Goal: Transaction & Acquisition: Purchase product/service

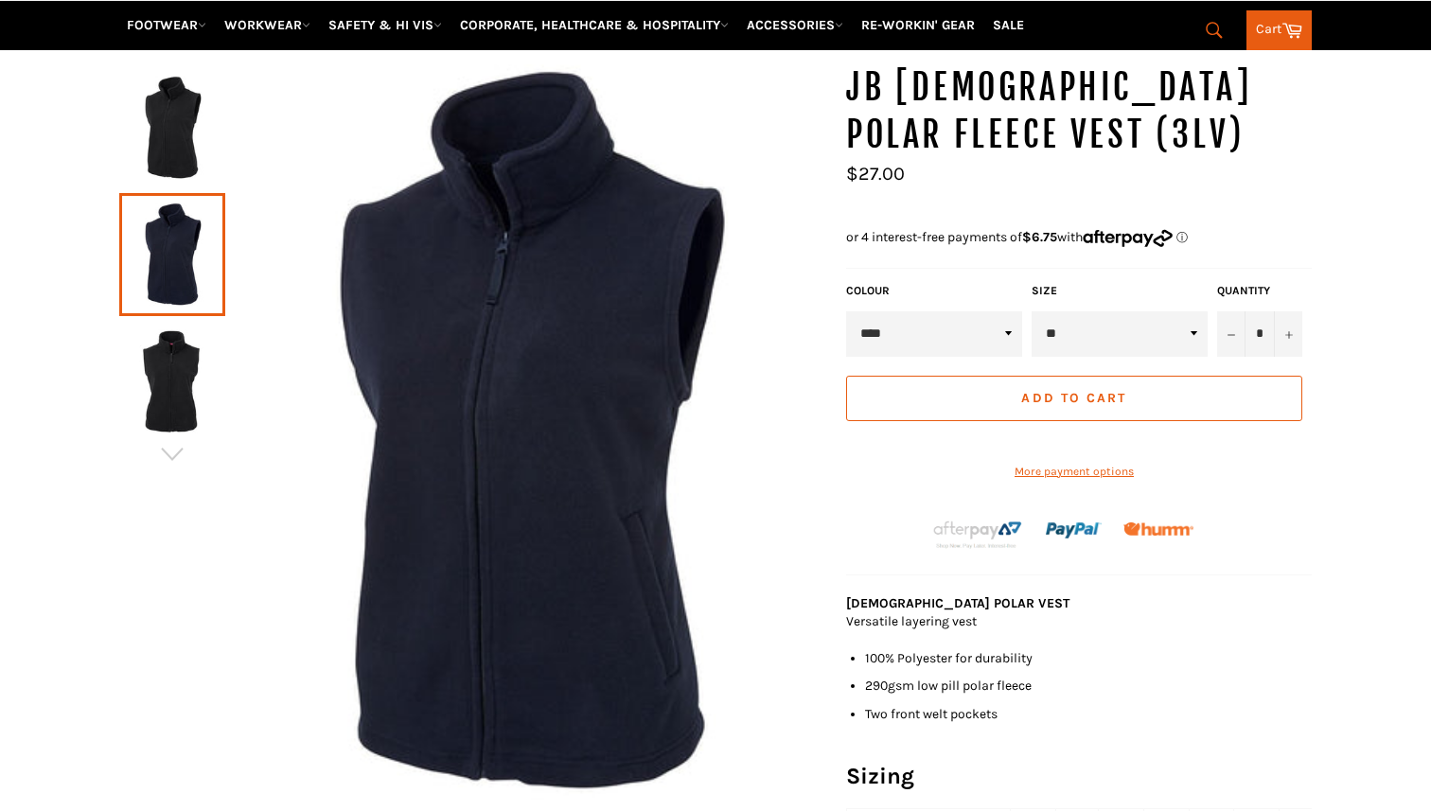
click at [212, 353] on img at bounding box center [172, 381] width 87 height 104
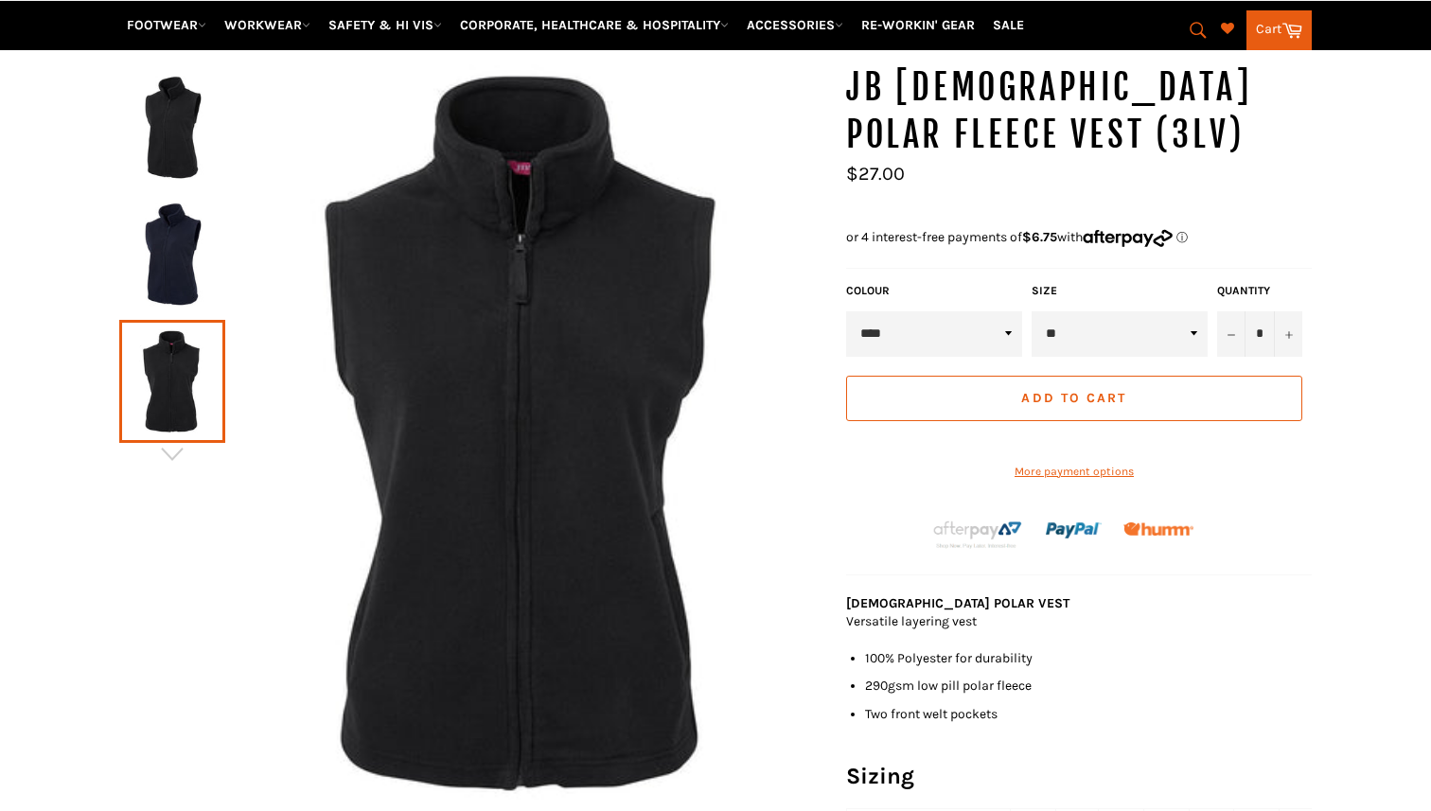
click at [153, 203] on img at bounding box center [172, 255] width 87 height 104
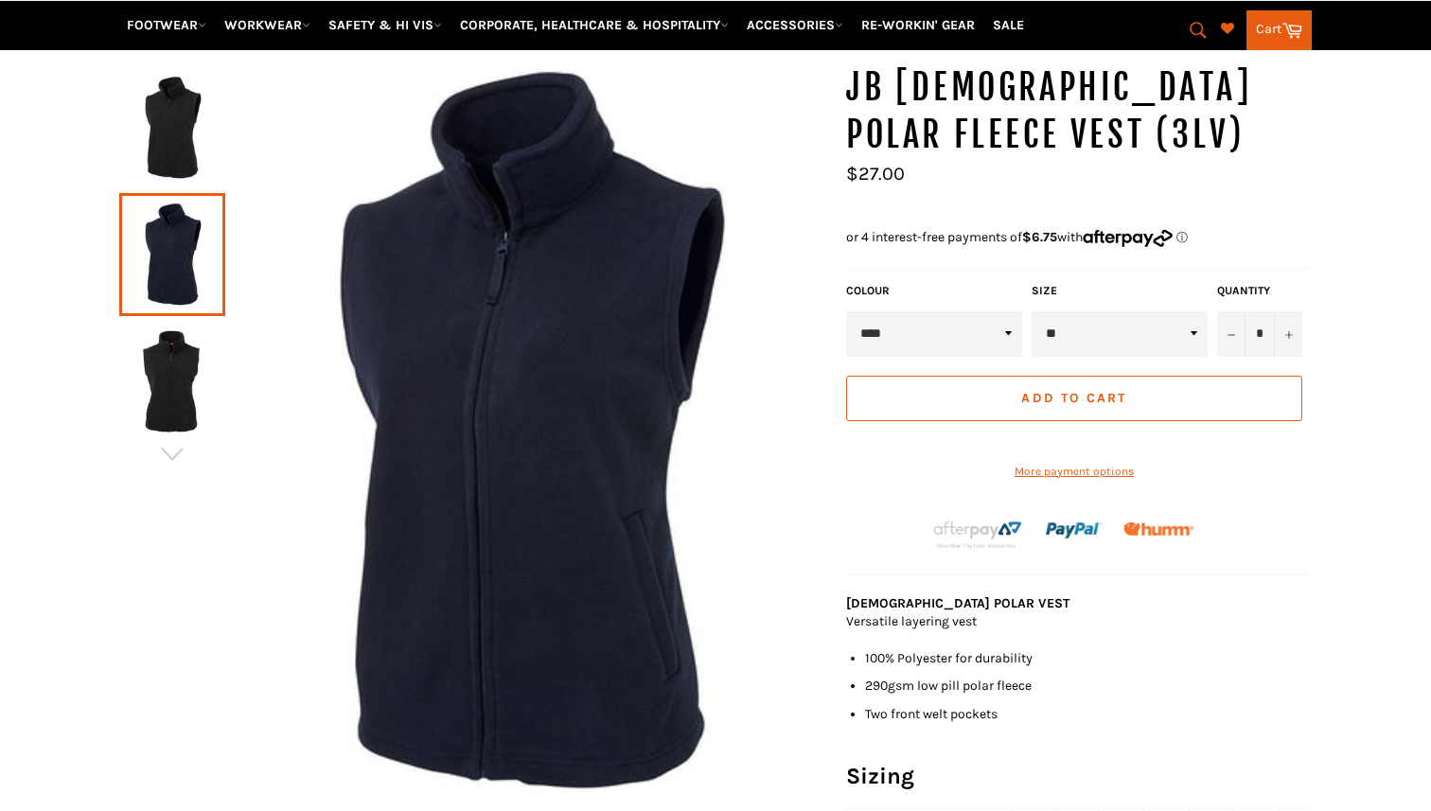
click at [170, 76] on img at bounding box center [172, 128] width 87 height 104
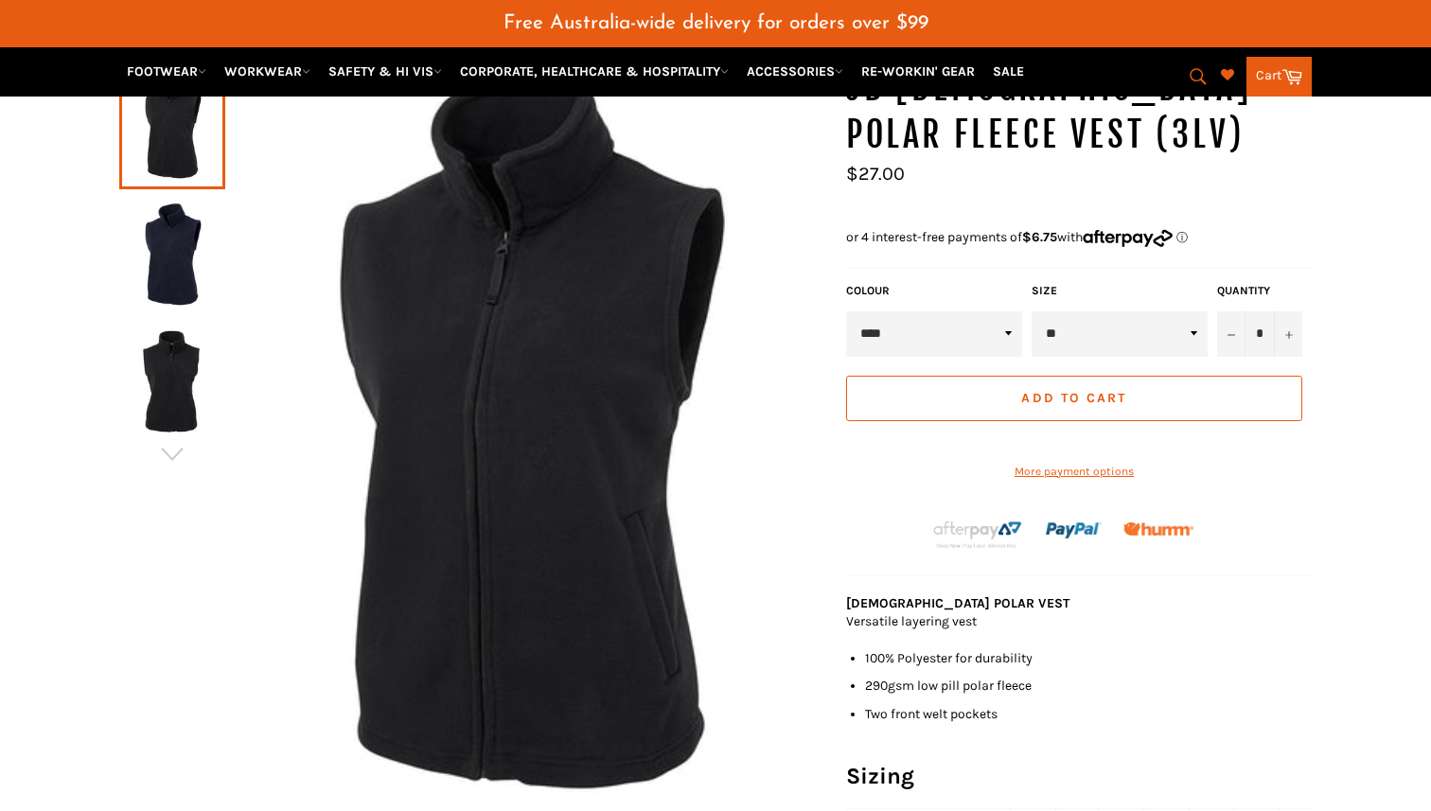
click at [171, 203] on img at bounding box center [172, 255] width 87 height 104
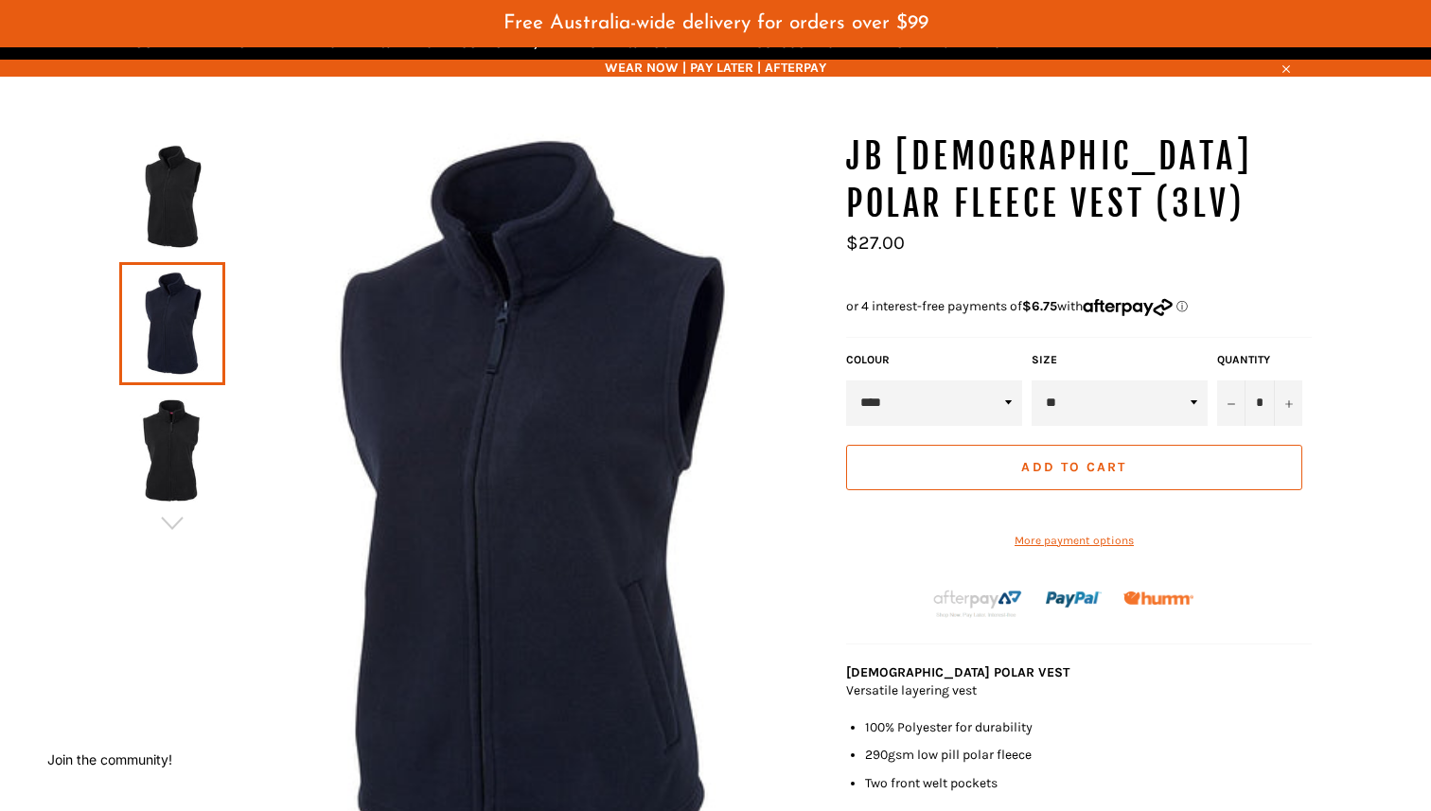
scroll to position [172, 0]
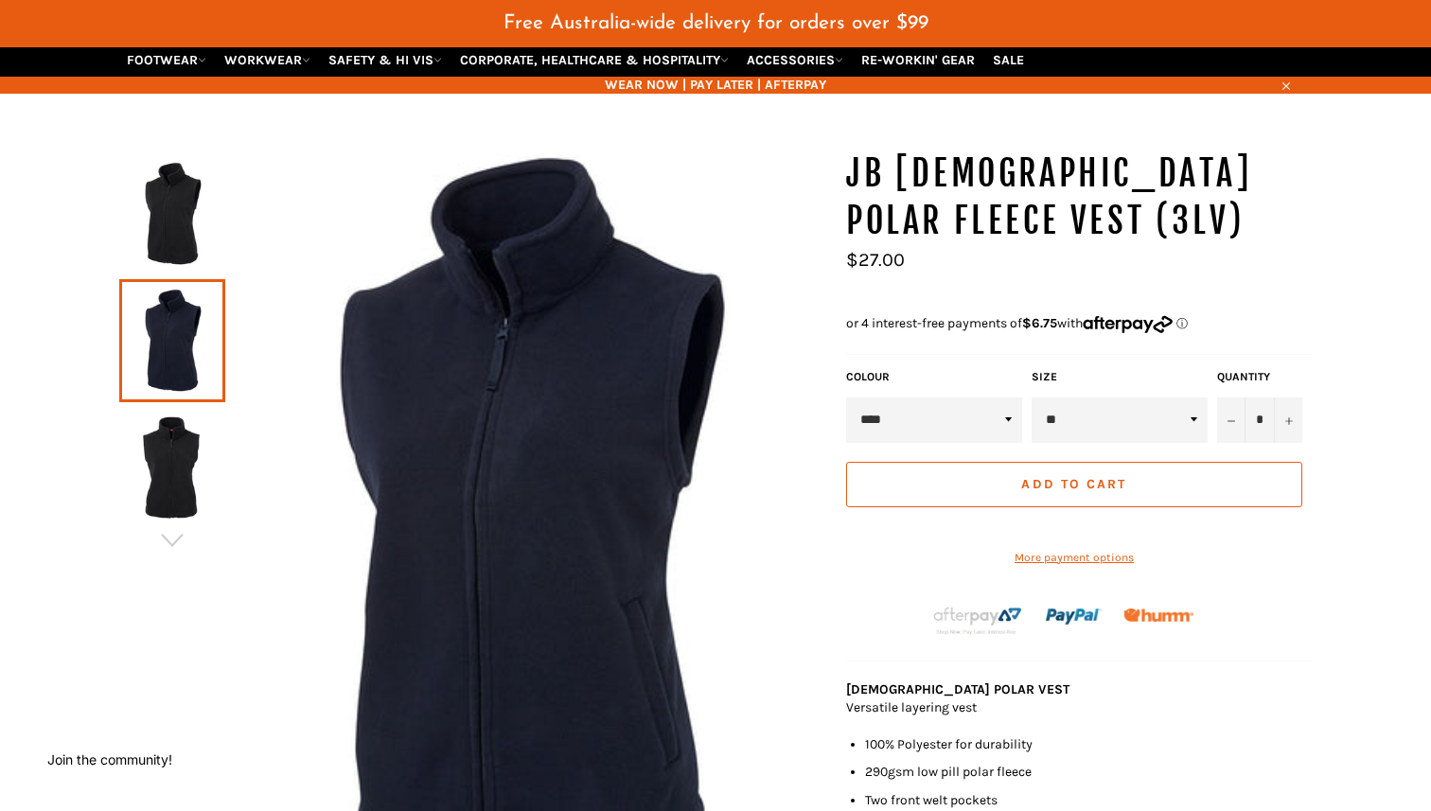
click at [902, 400] on select "***** ****" at bounding box center [934, 420] width 176 height 45
click at [1071, 400] on select "* ** ** ** ** ** ** ** **" at bounding box center [1120, 420] width 176 height 45
select select "*"
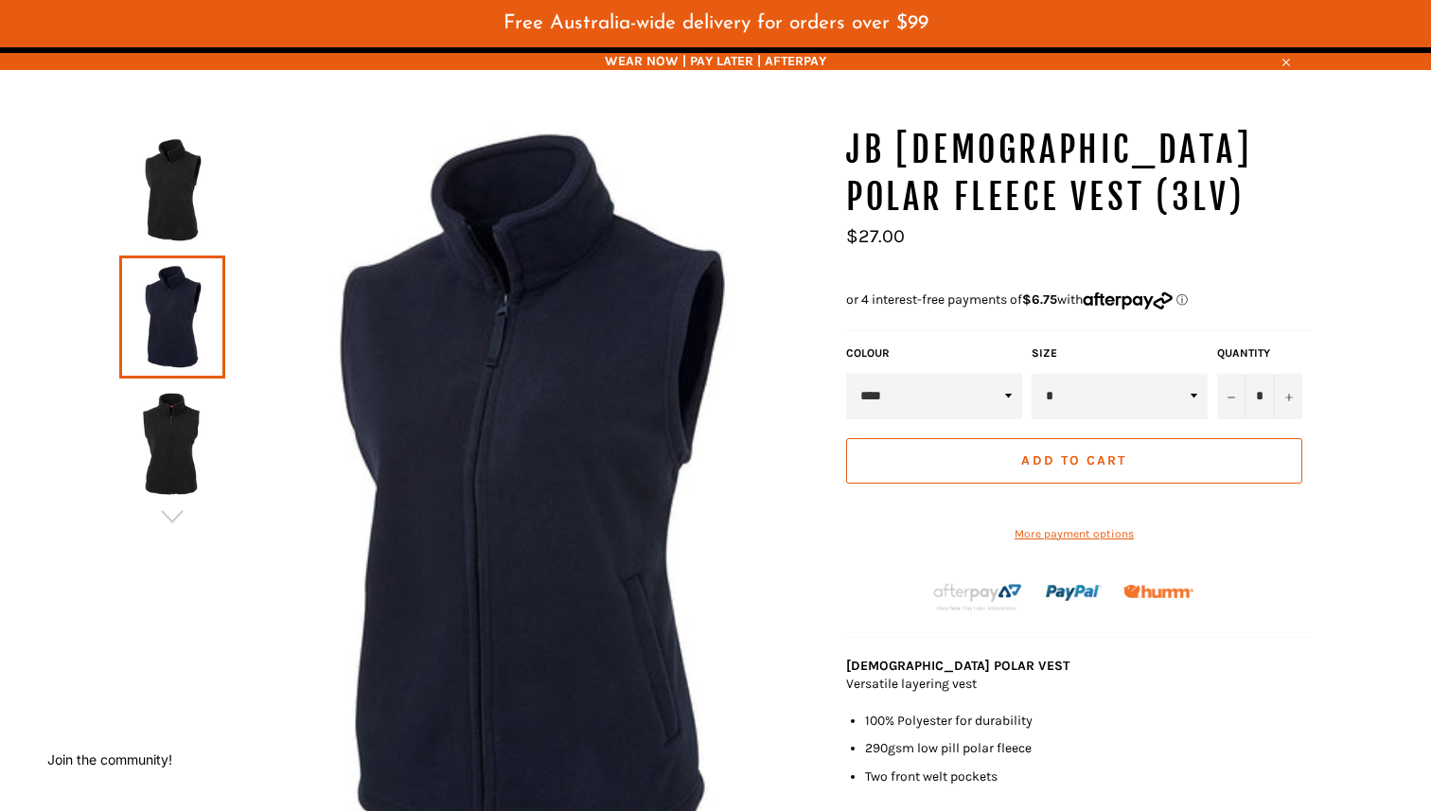
scroll to position [220, 0]
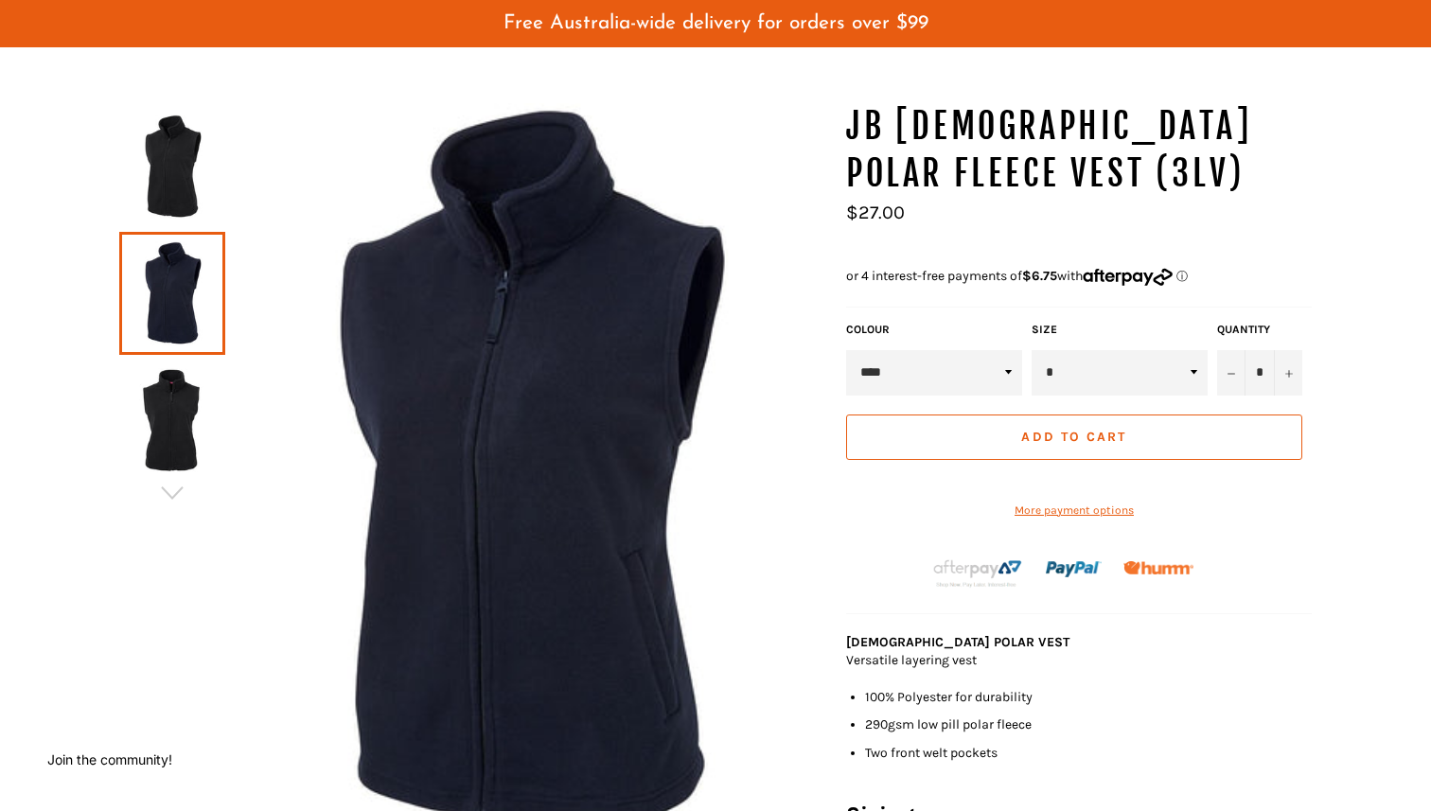
click at [1102, 415] on button "Add to Cart" at bounding box center [1074, 437] width 456 height 45
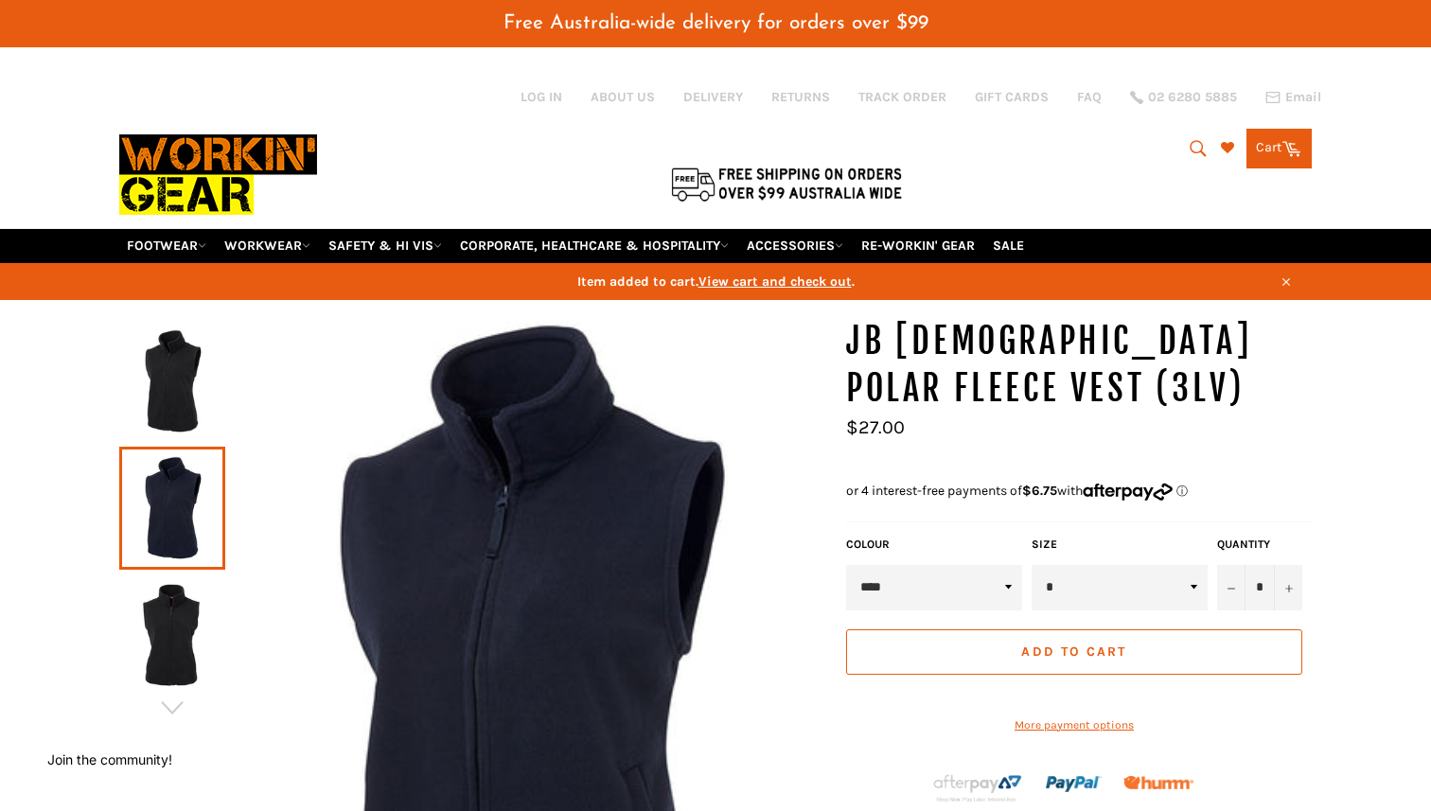
scroll to position [0, 0]
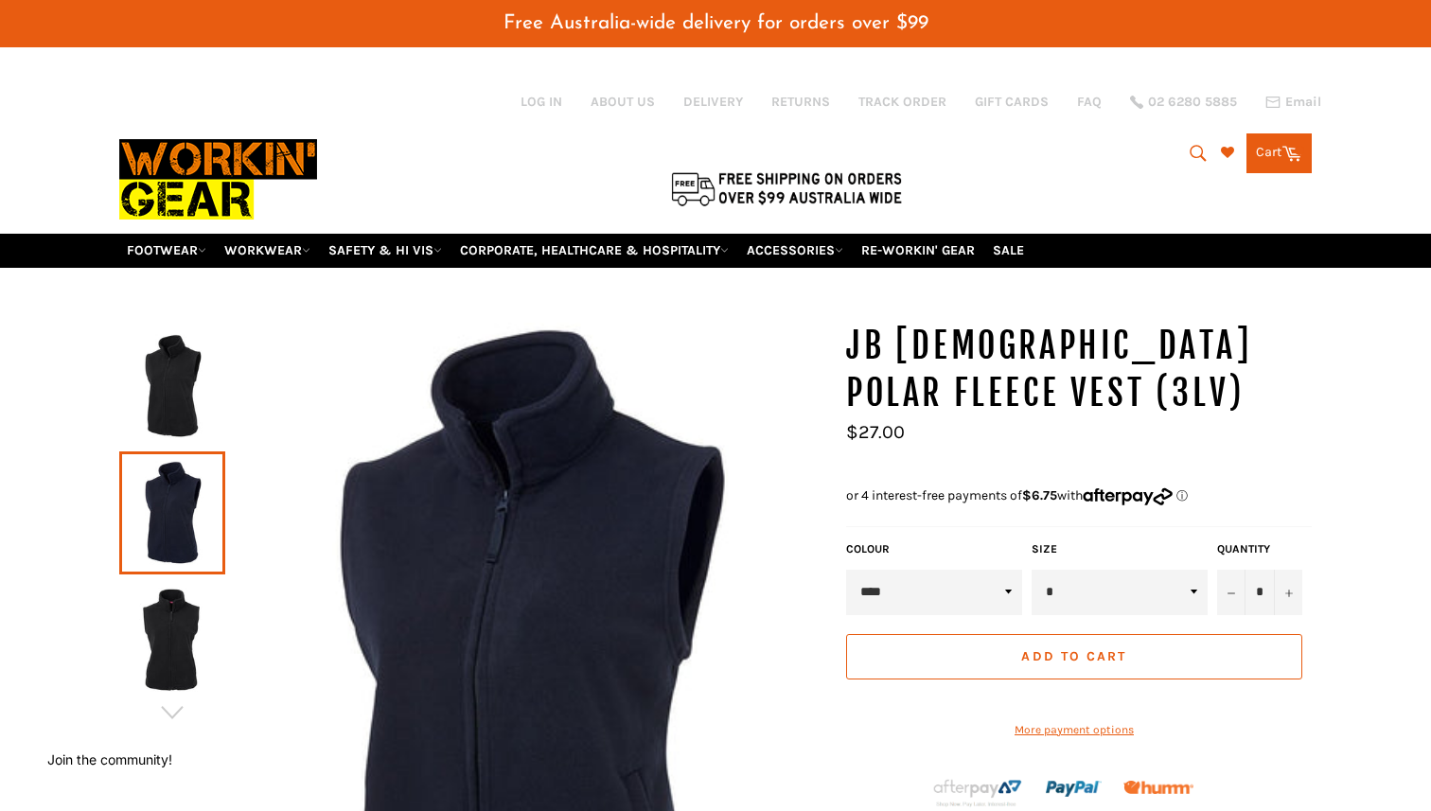
click at [1079, 648] on span "Add to Cart" at bounding box center [1073, 656] width 105 height 16
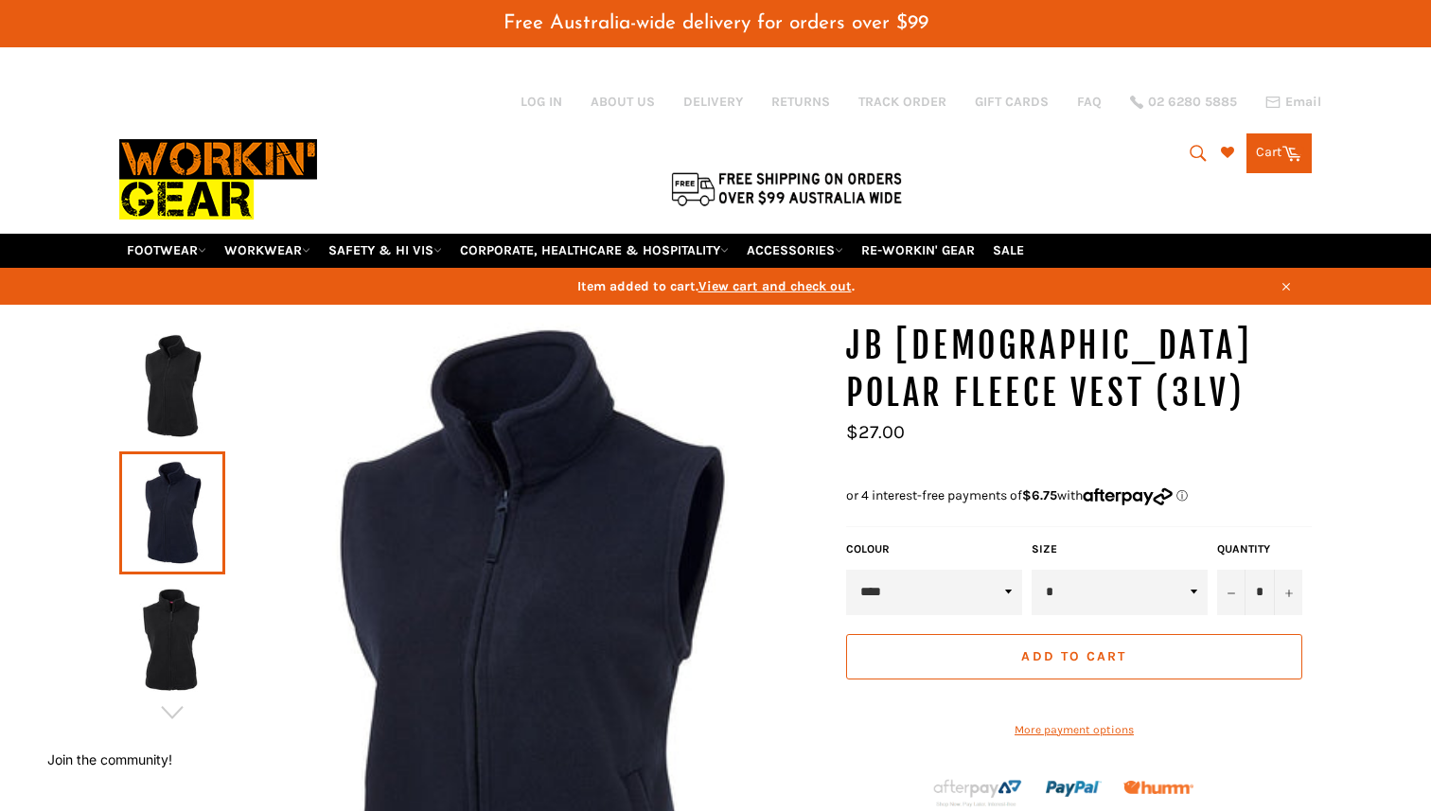
click at [1272, 133] on link "Cart Cart 0 items" at bounding box center [1279, 153] width 65 height 40
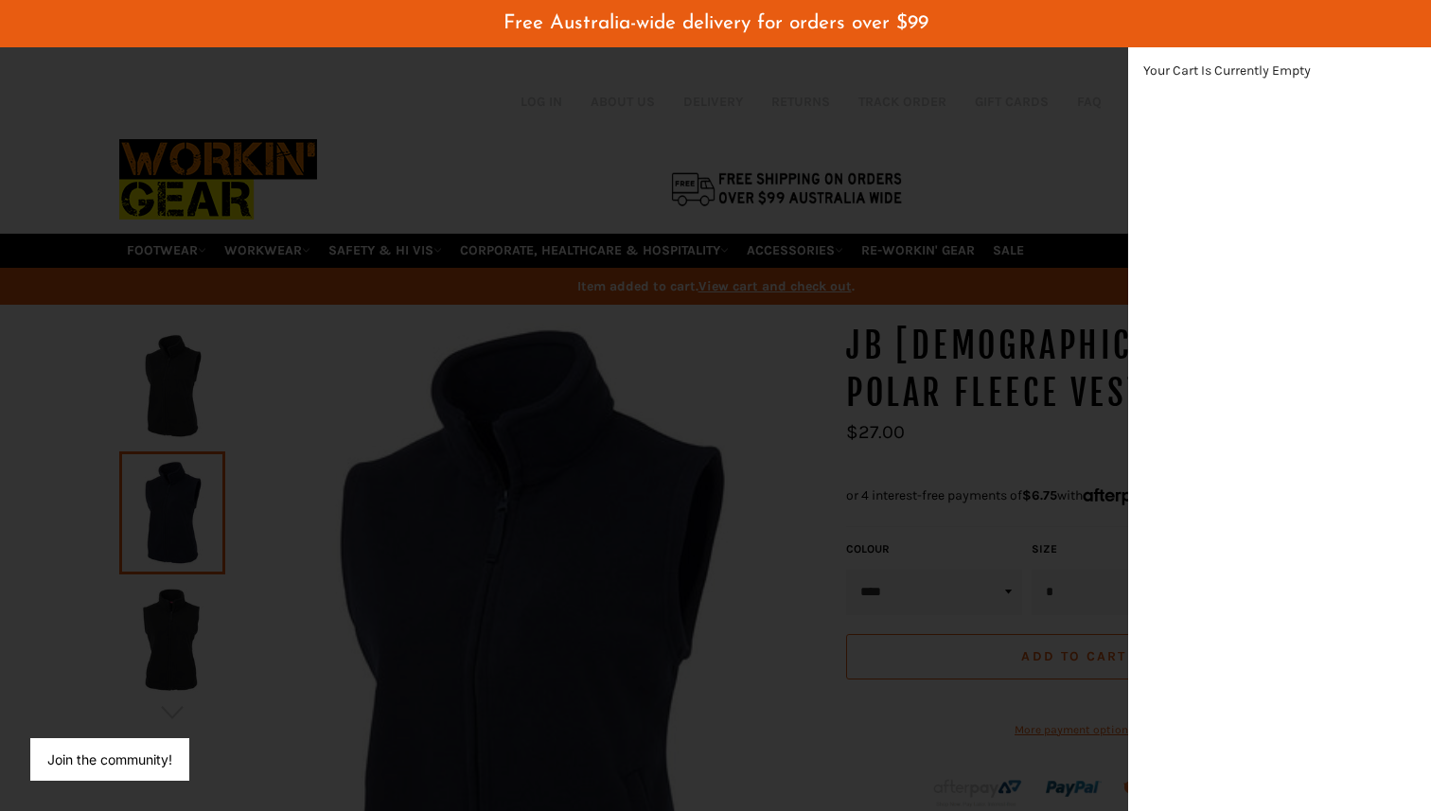
click at [1055, 157] on div "modal" at bounding box center [715, 405] width 1431 height 811
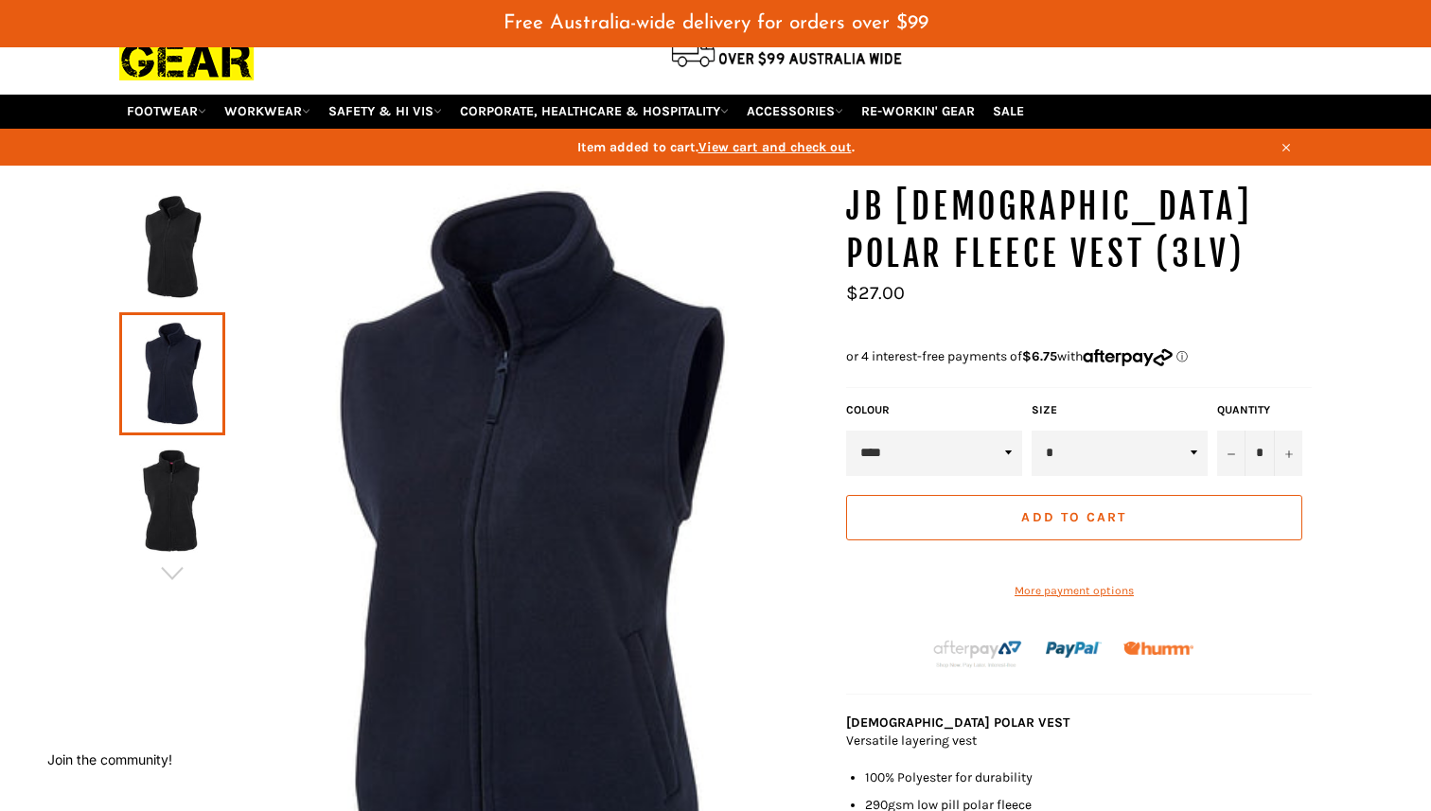
scroll to position [164, 0]
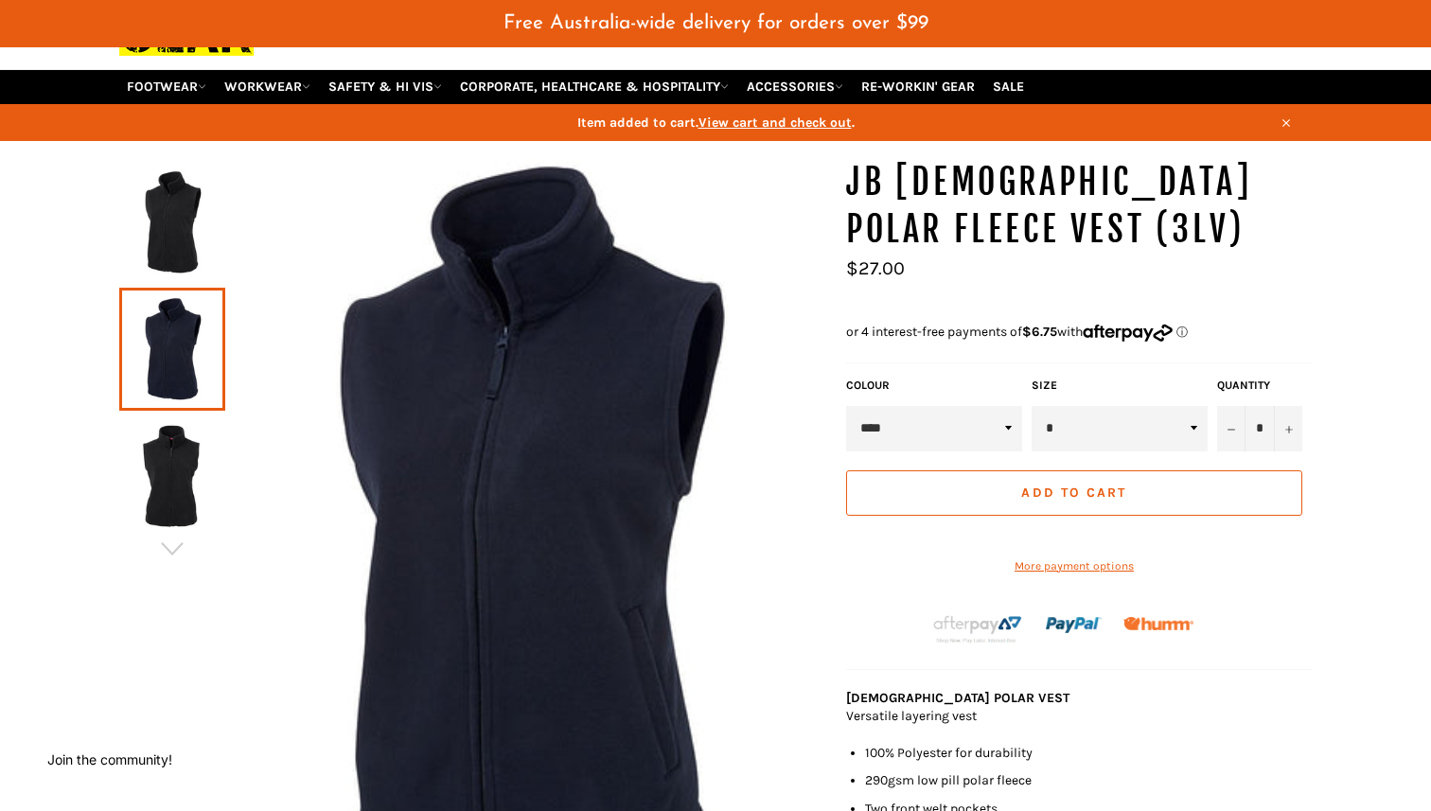
click at [1058, 406] on select "* ** ** ** ** ** ** ** **" at bounding box center [1120, 428] width 176 height 45
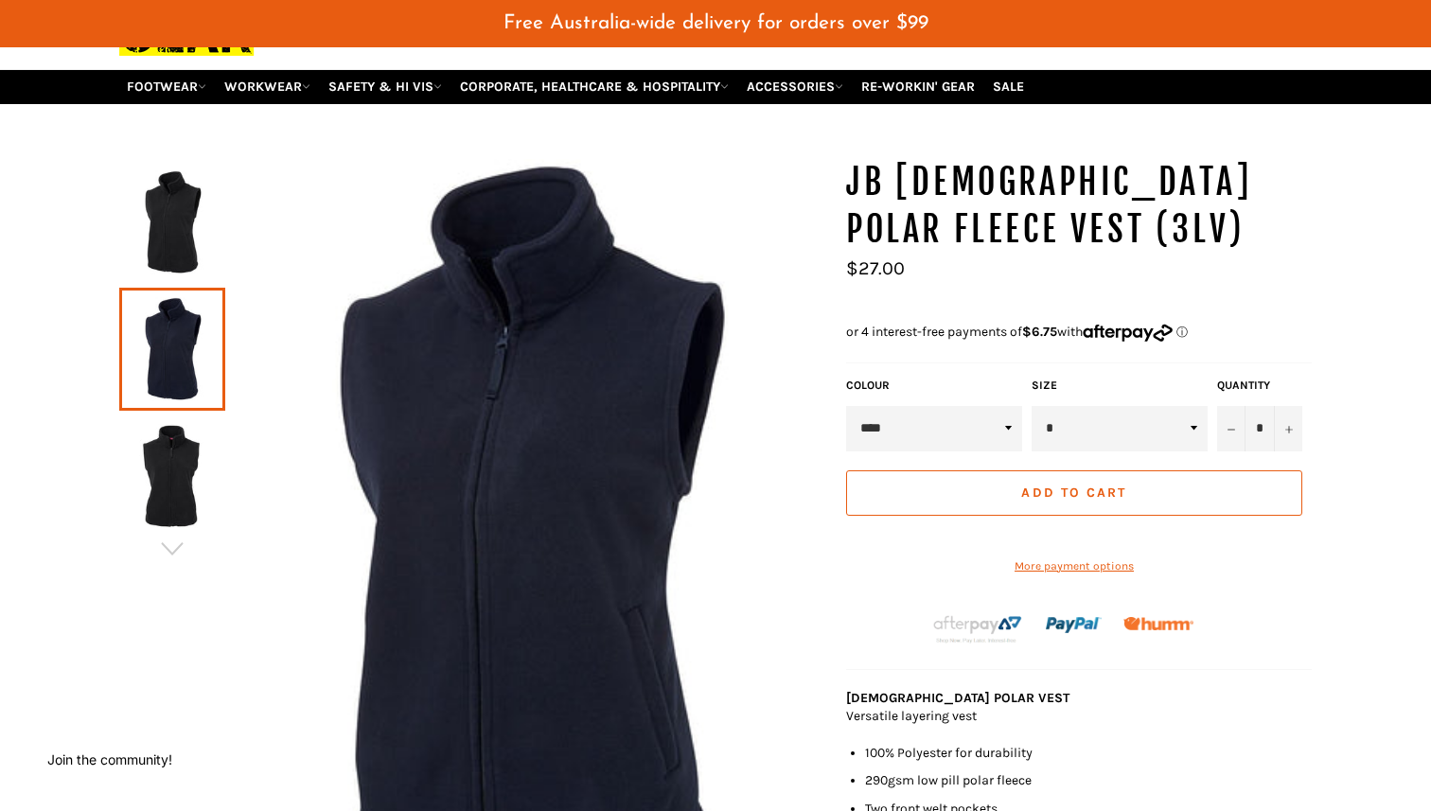
click at [962, 406] on select "***** ****" at bounding box center [934, 428] width 176 height 45
click at [1070, 485] on span "Add to Cart" at bounding box center [1073, 493] width 105 height 16
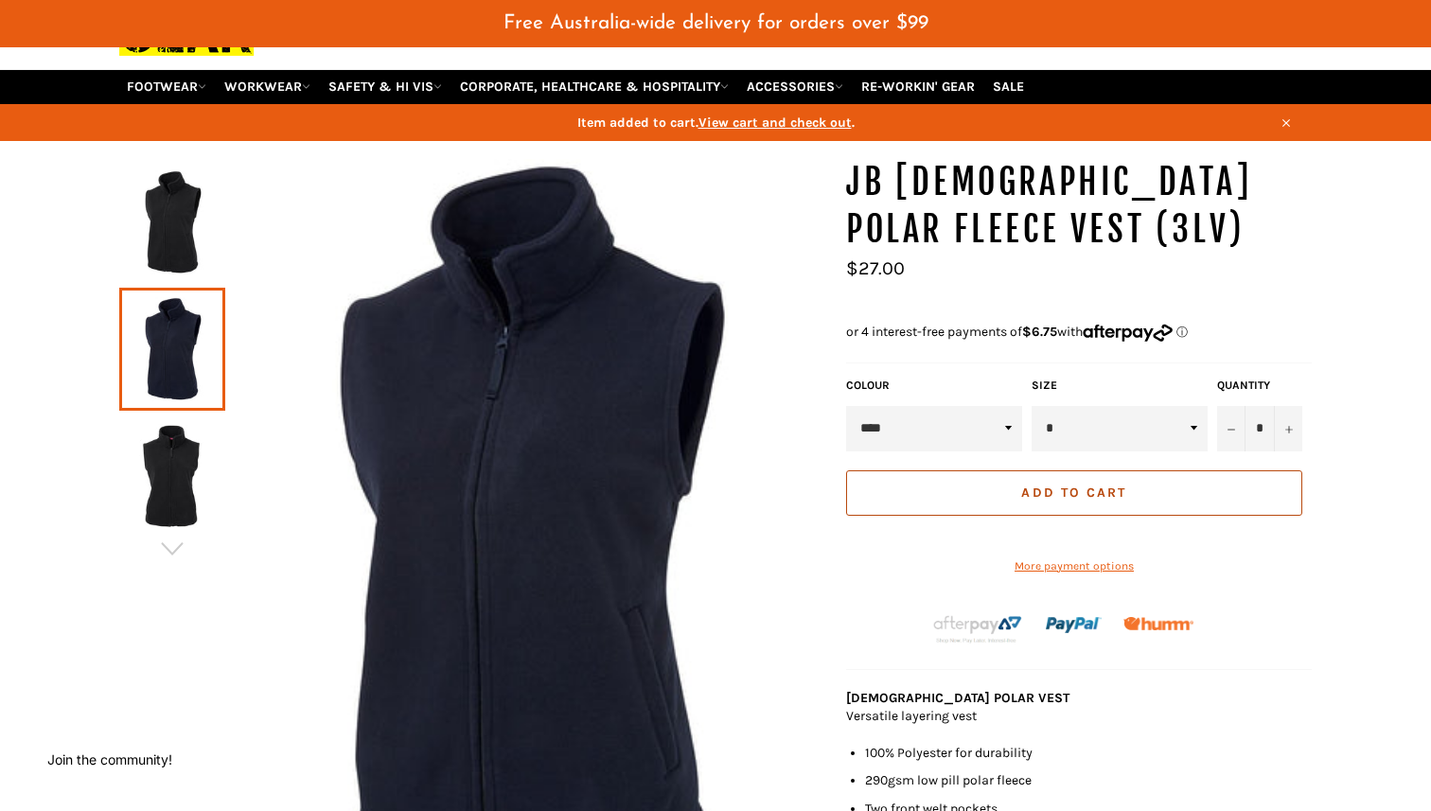
click at [1078, 485] on span "Add to Cart" at bounding box center [1073, 493] width 105 height 16
click at [1288, 116] on icon "button" at bounding box center [1286, 122] width 13 height 13
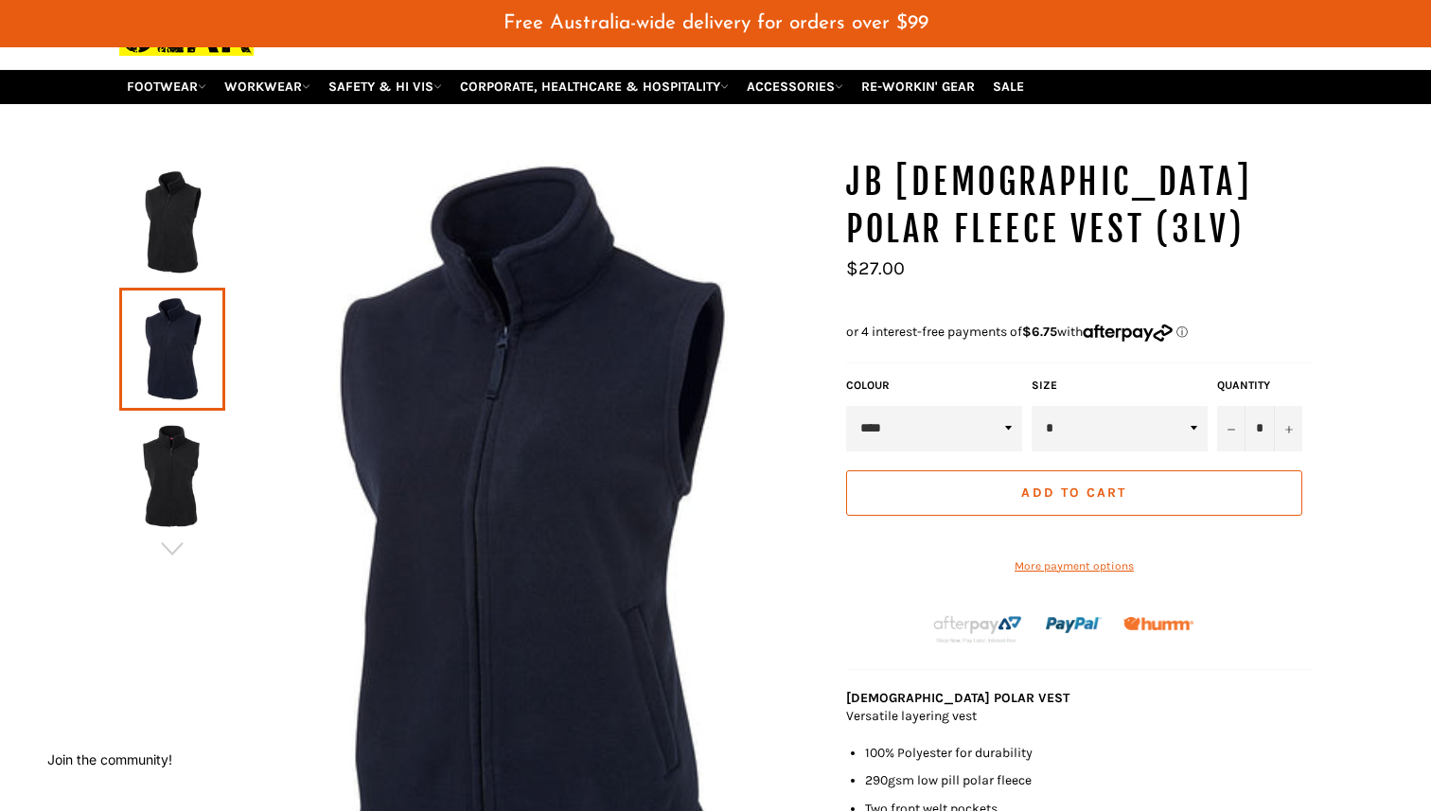
scroll to position [0, 0]
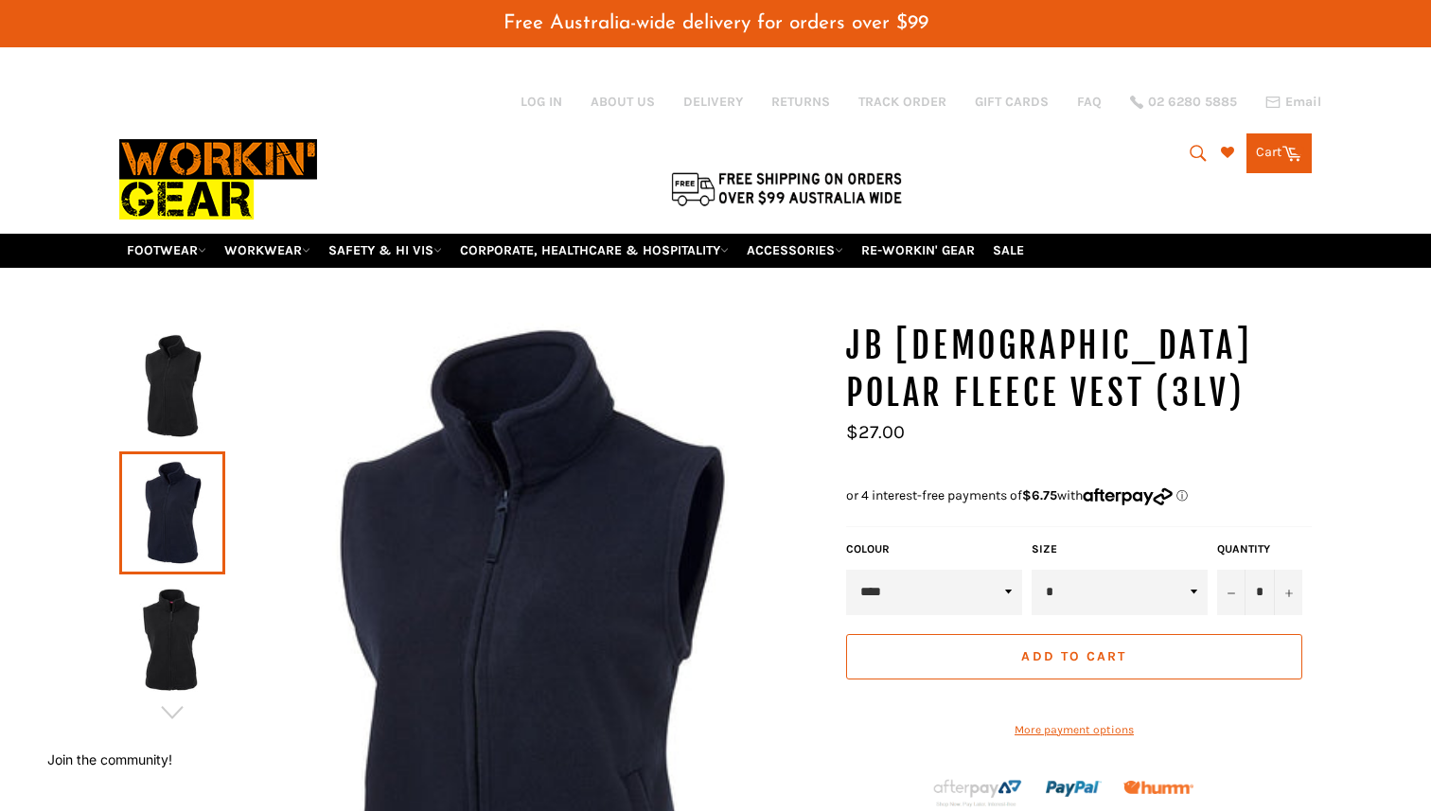
click at [1293, 143] on icon at bounding box center [1292, 152] width 21 height 21
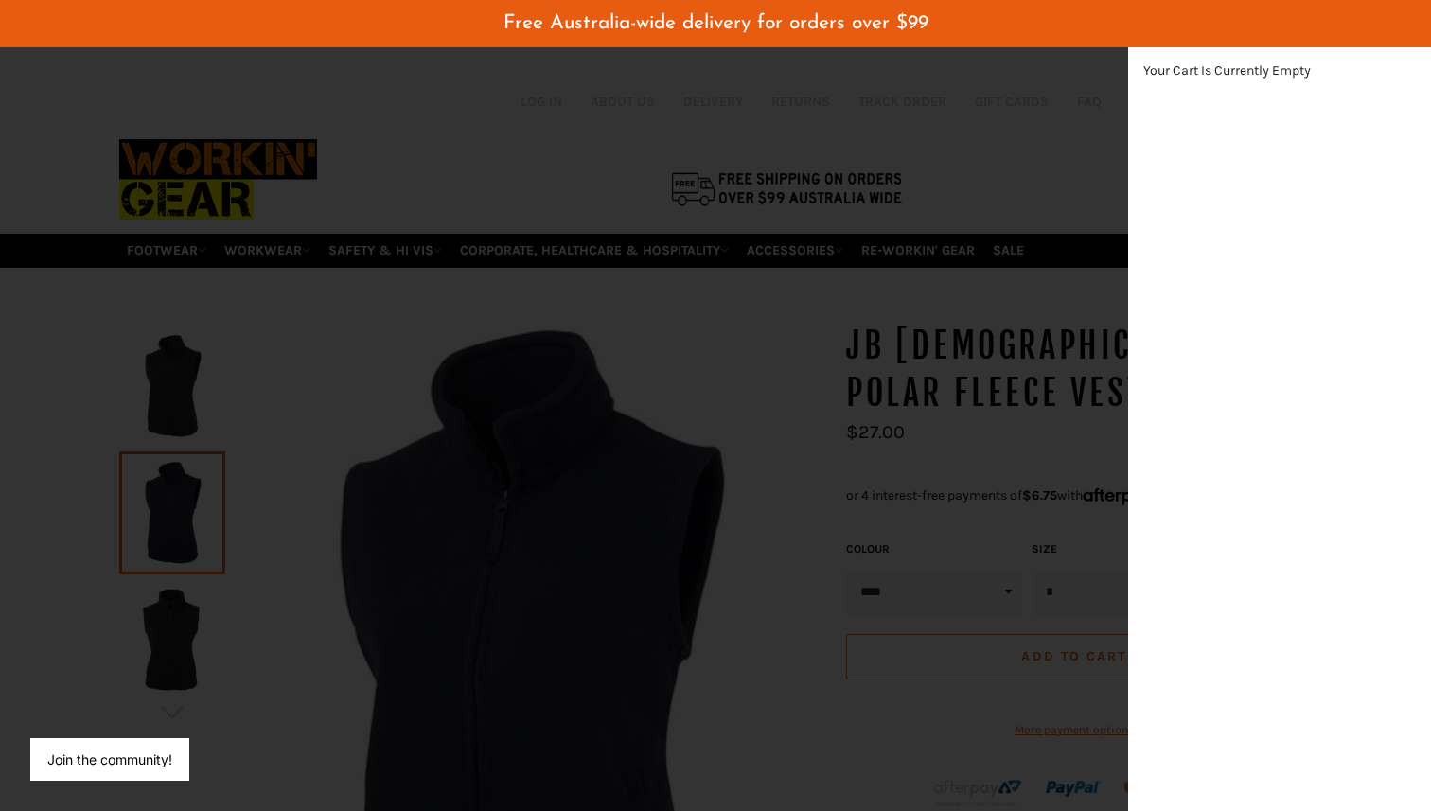
click at [1062, 126] on div "modal" at bounding box center [715, 405] width 1431 height 811
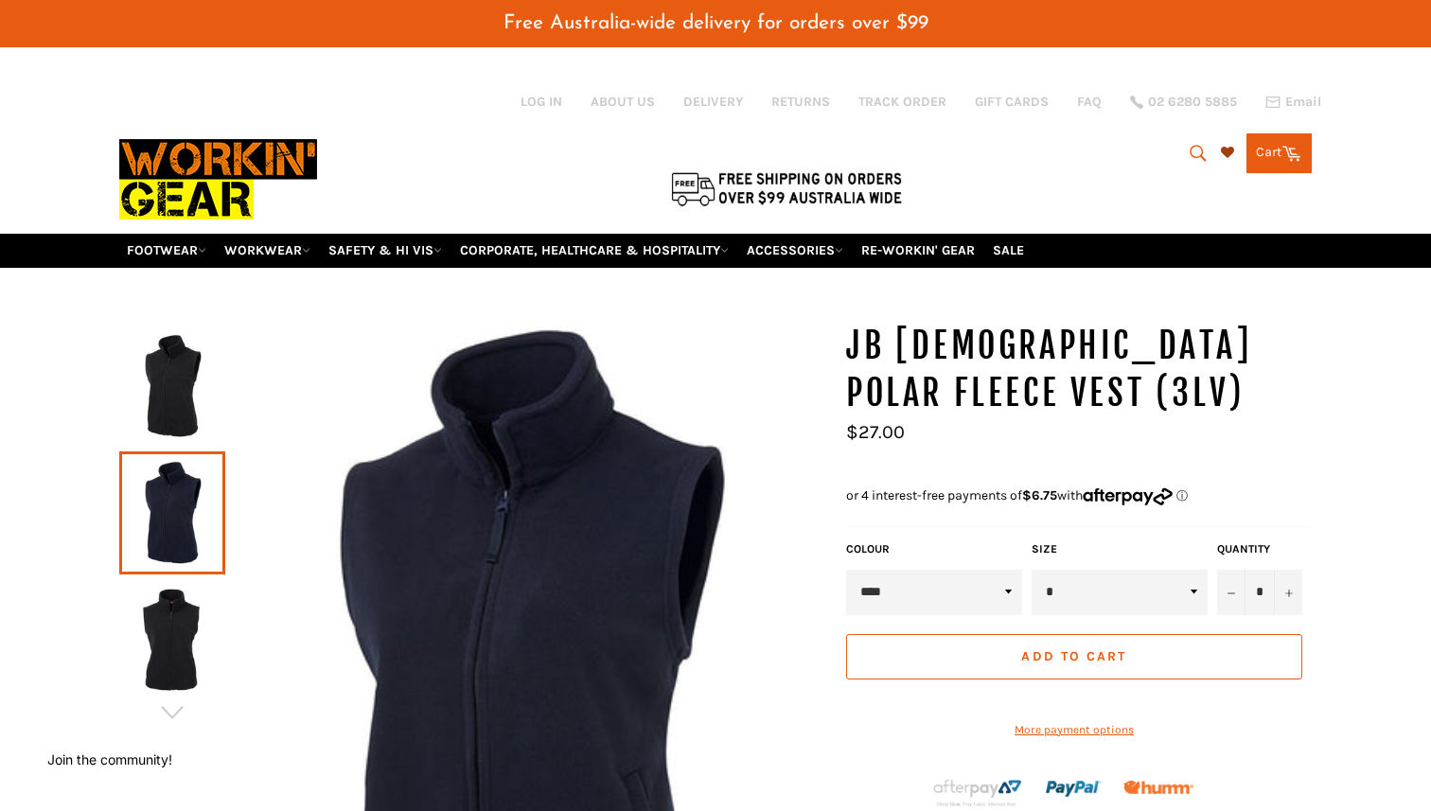
click at [1226, 146] on icon at bounding box center [1227, 152] width 13 height 13
click at [1274, 145] on link "Cart Cart 0 items" at bounding box center [1279, 153] width 65 height 40
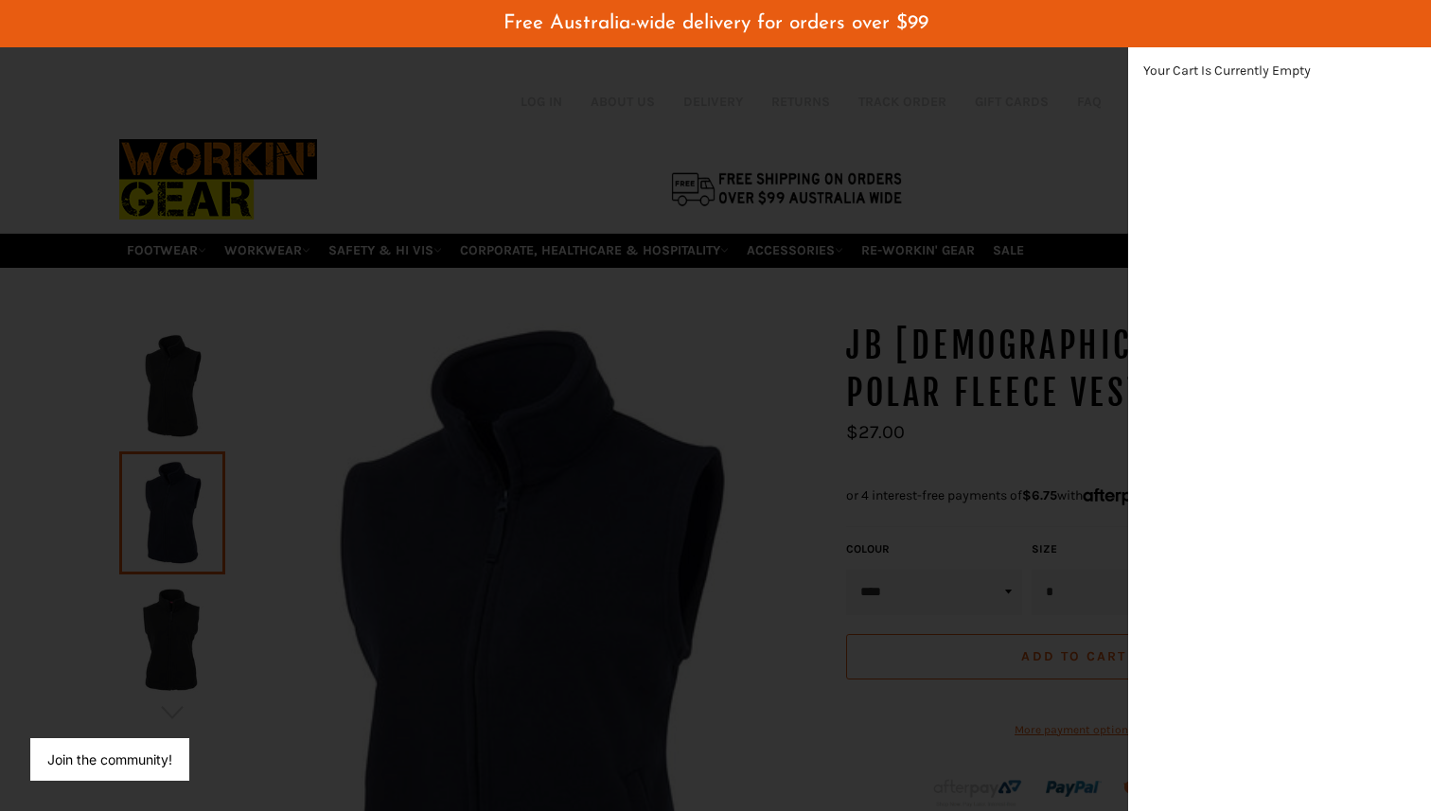
click at [1034, 134] on div "modal" at bounding box center [715, 405] width 1431 height 811
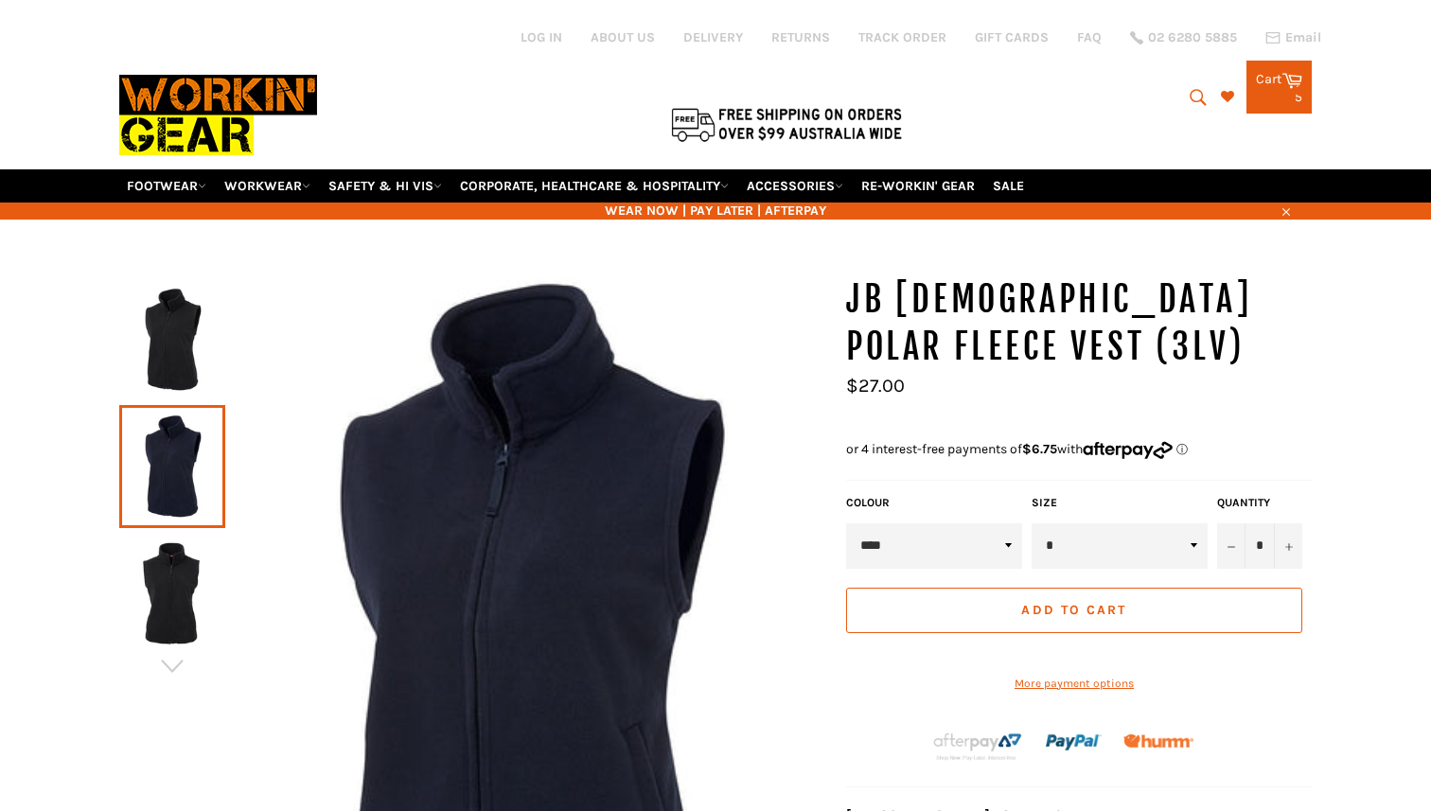
click at [1295, 69] on icon at bounding box center [1292, 79] width 21 height 21
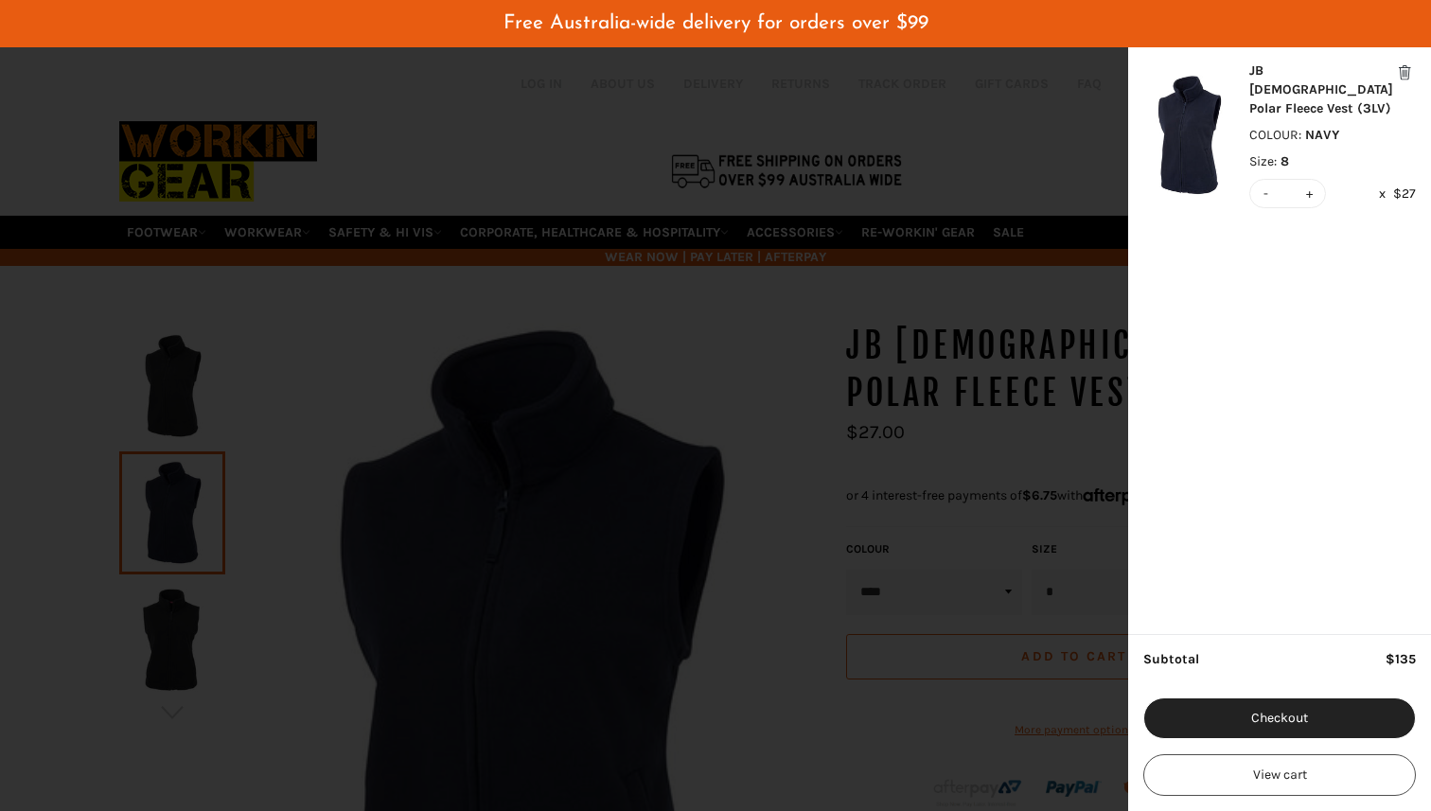
click at [1266, 180] on button "-" at bounding box center [1266, 193] width 13 height 27
click at [1265, 180] on button "-" at bounding box center [1266, 193] width 13 height 27
type input "*"
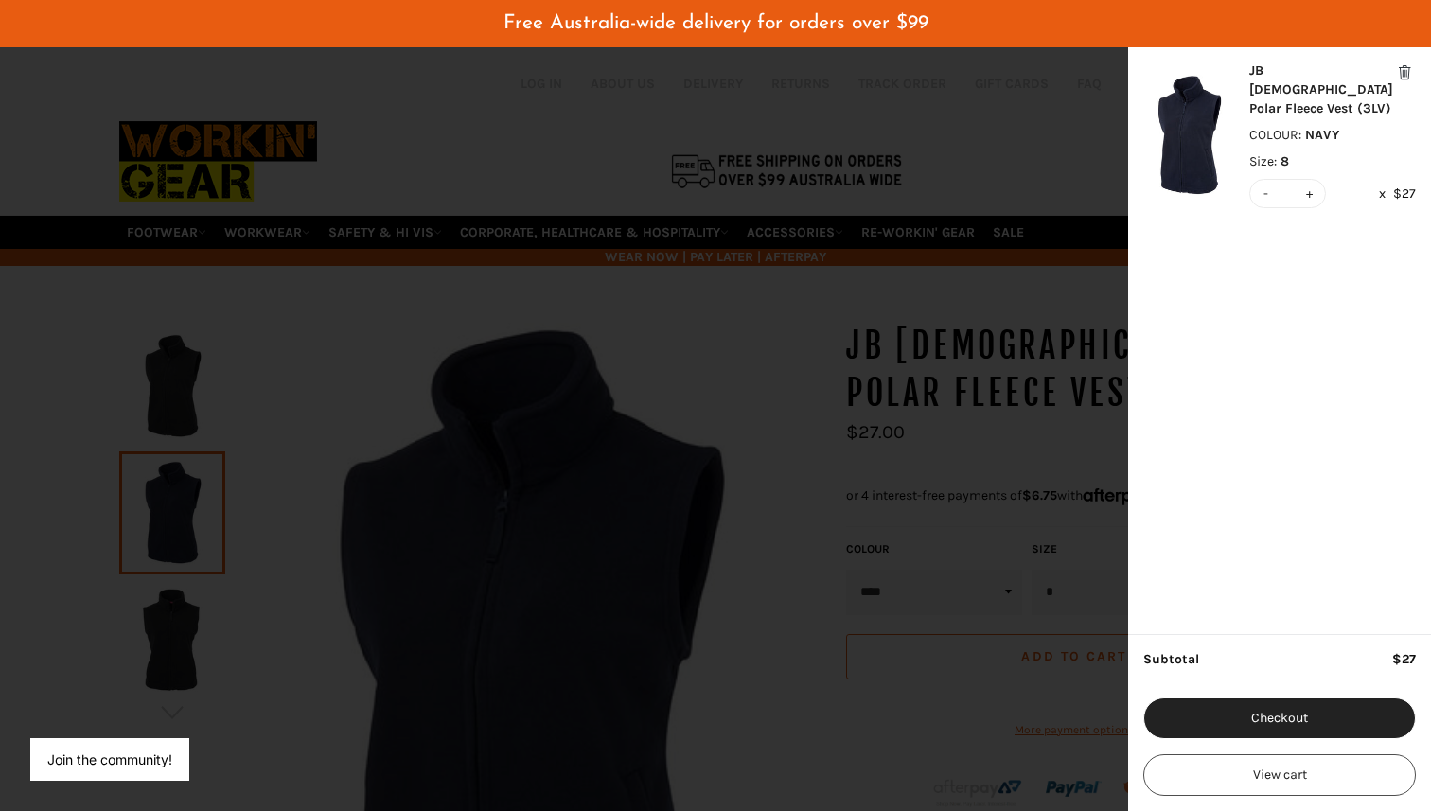
click at [999, 103] on div "modal" at bounding box center [715, 405] width 1431 height 811
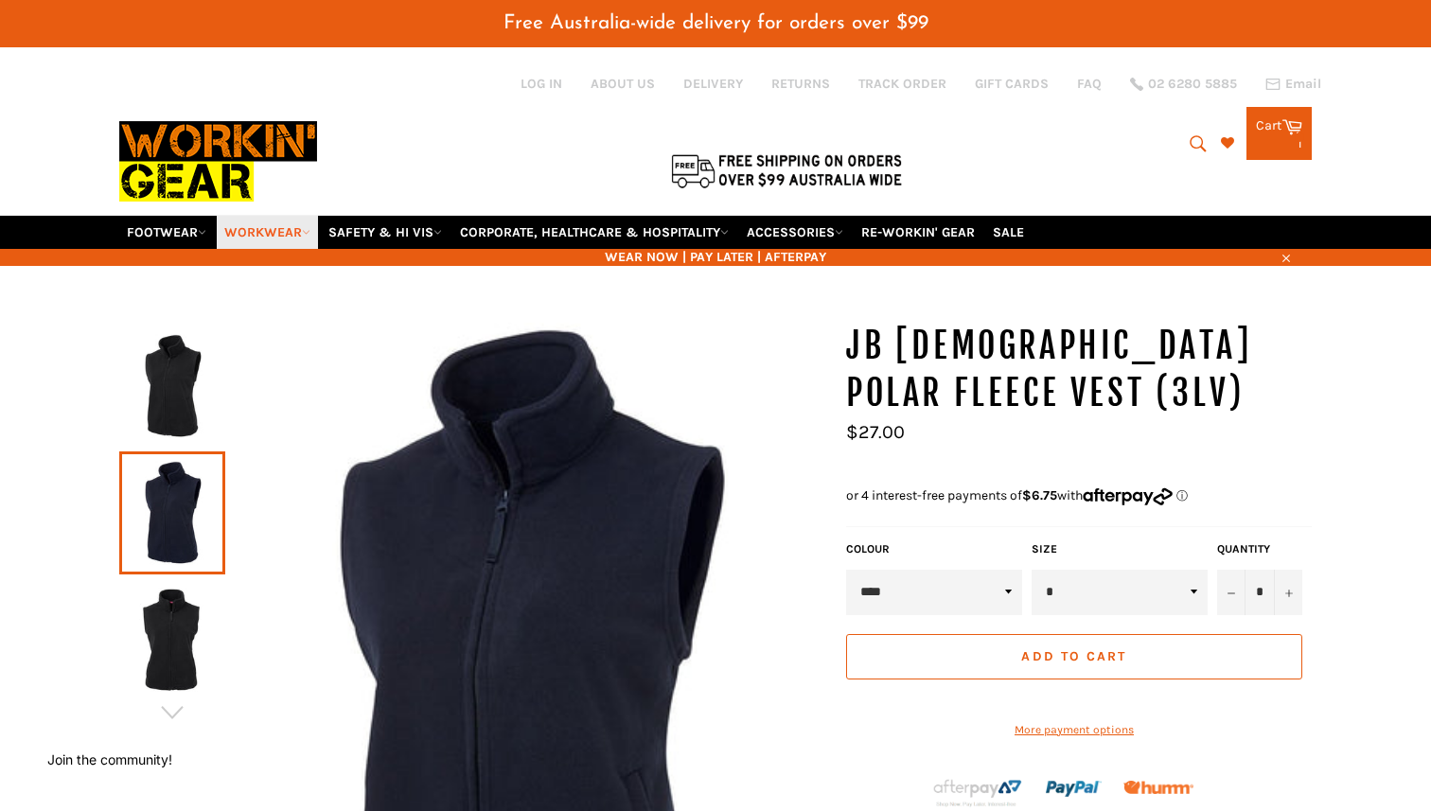
click at [309, 216] on link "WORKWEAR" at bounding box center [267, 232] width 101 height 33
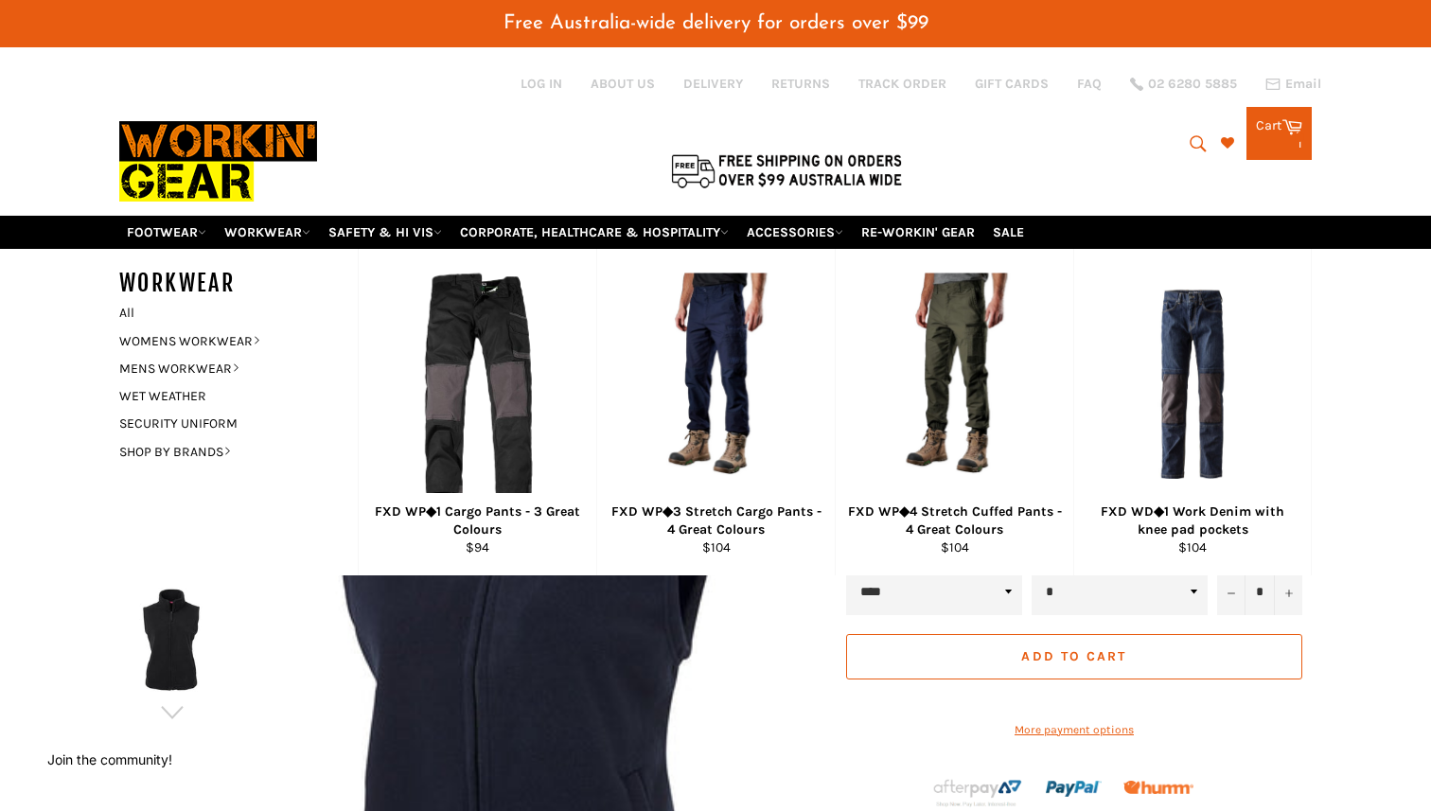
click at [476, 97] on div at bounding box center [516, 130] width 795 height 169
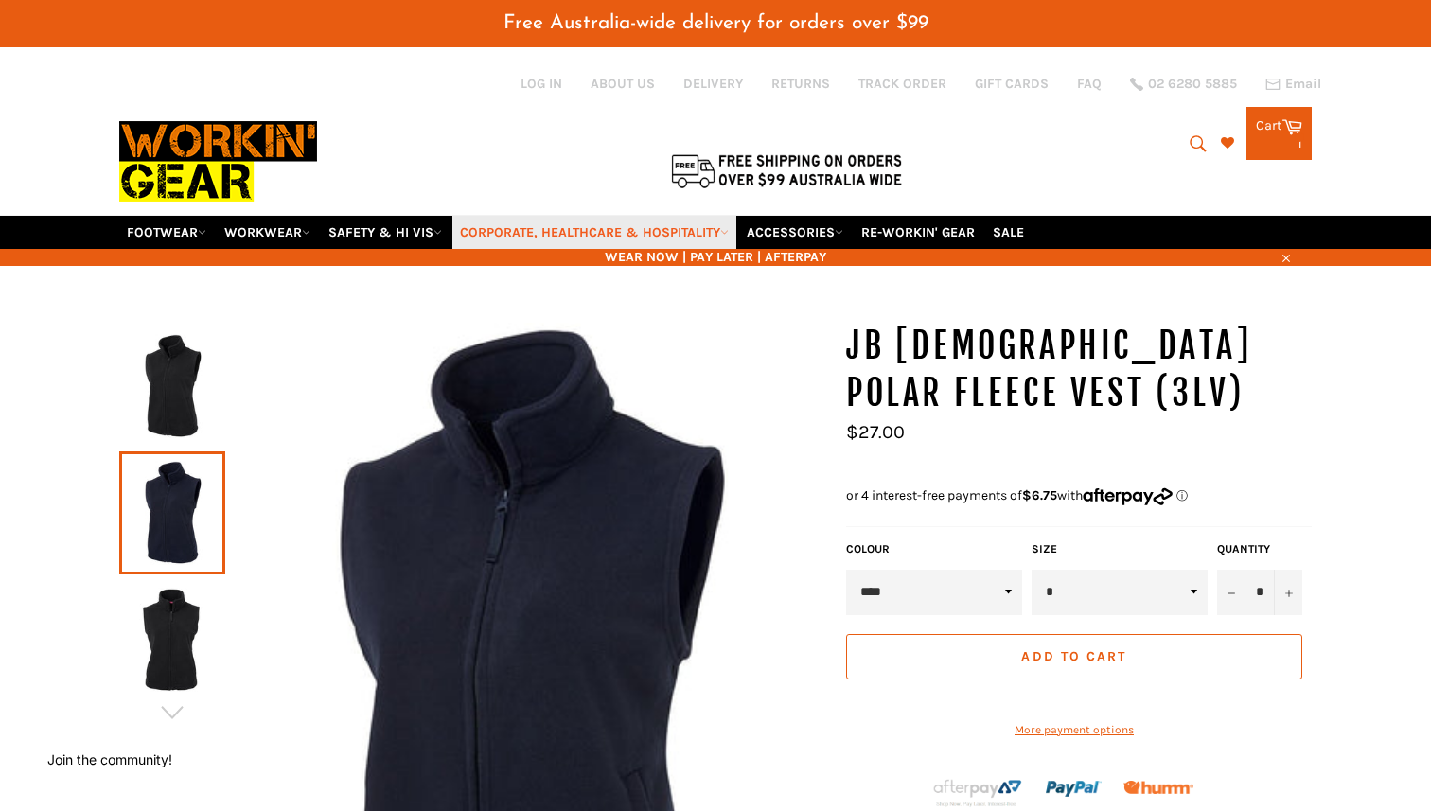
click at [641, 216] on link "CORPORATE, HEALTHCARE & HOSPITALITY" at bounding box center [595, 232] width 284 height 33
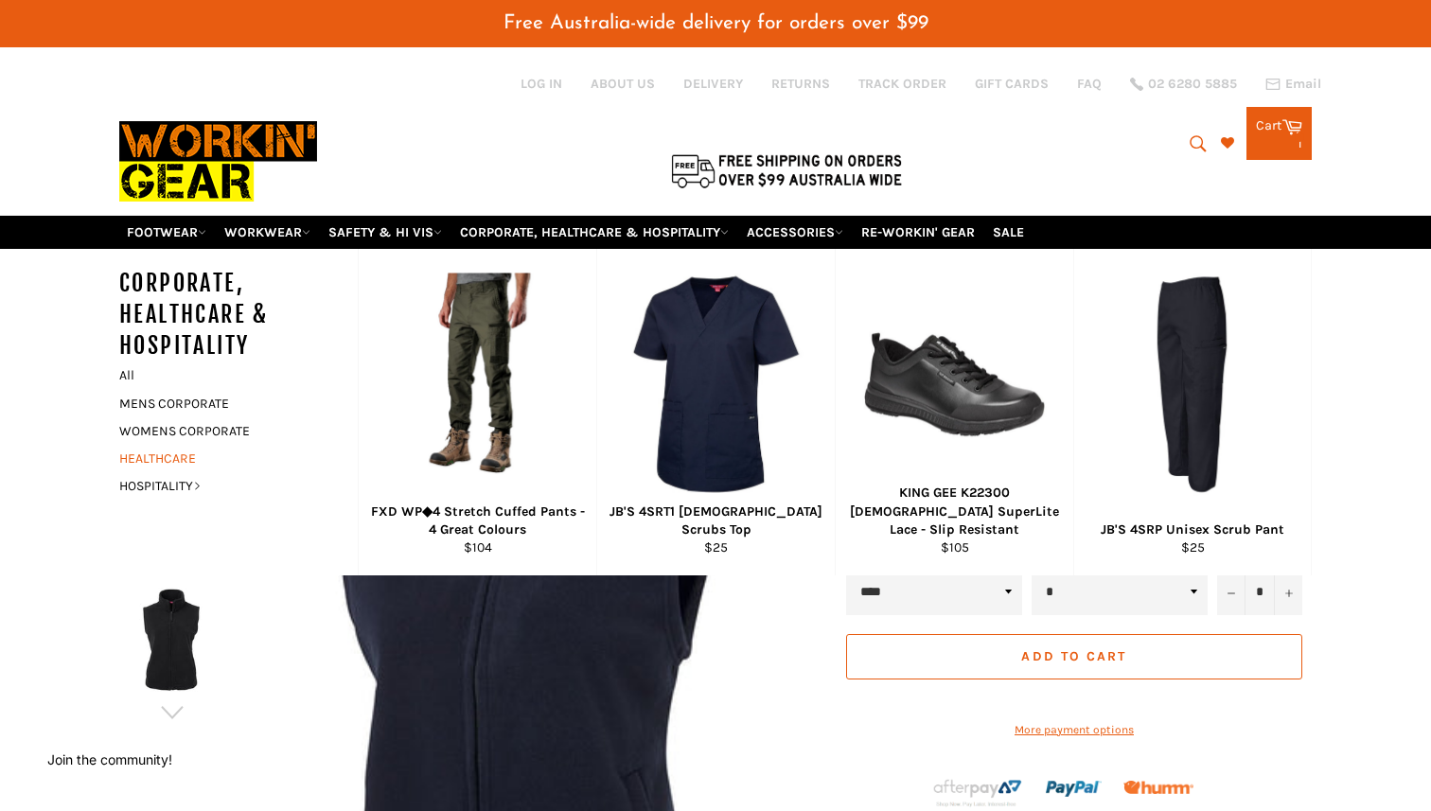
click at [164, 445] on link "HEALTHCARE" at bounding box center [224, 458] width 229 height 27
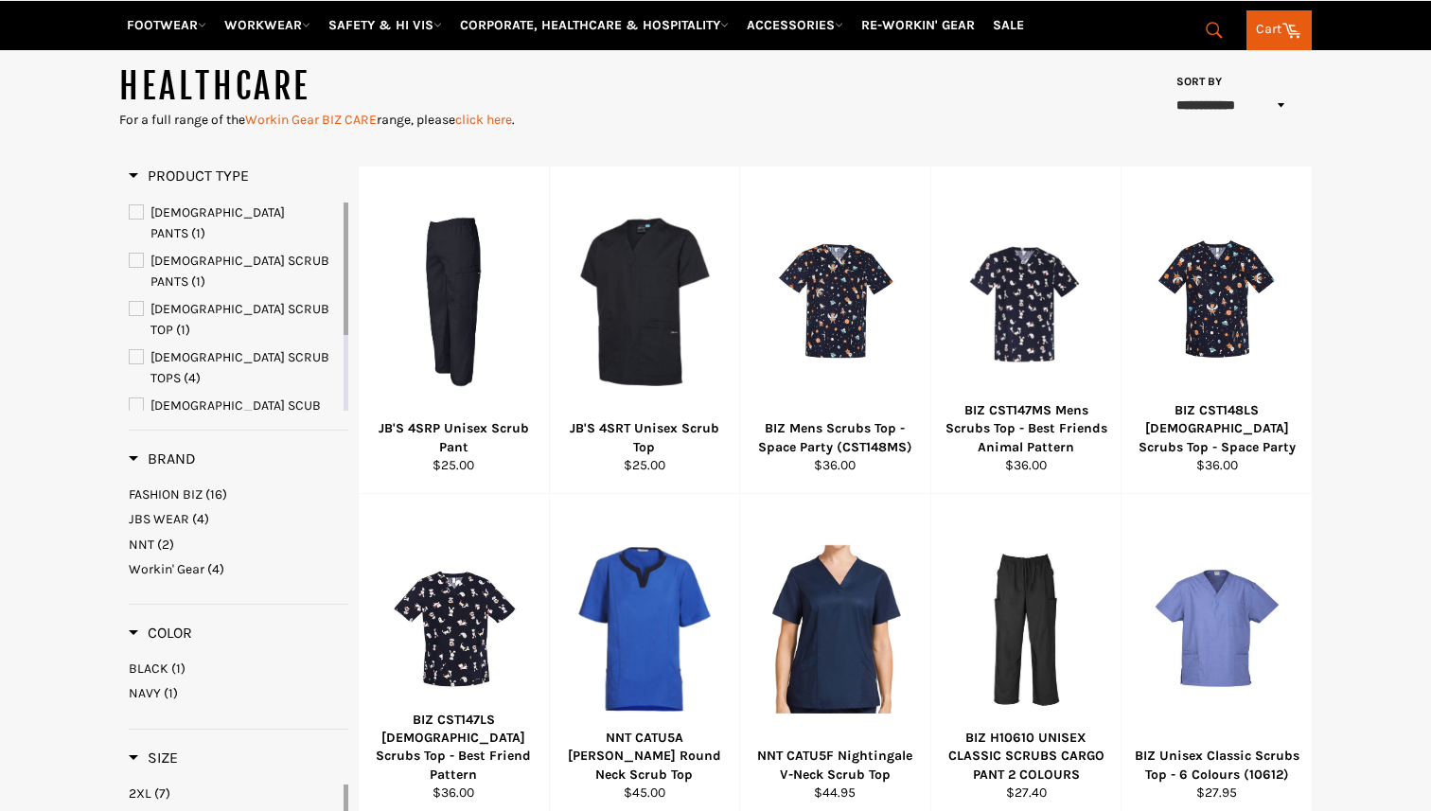
scroll to position [259, 0]
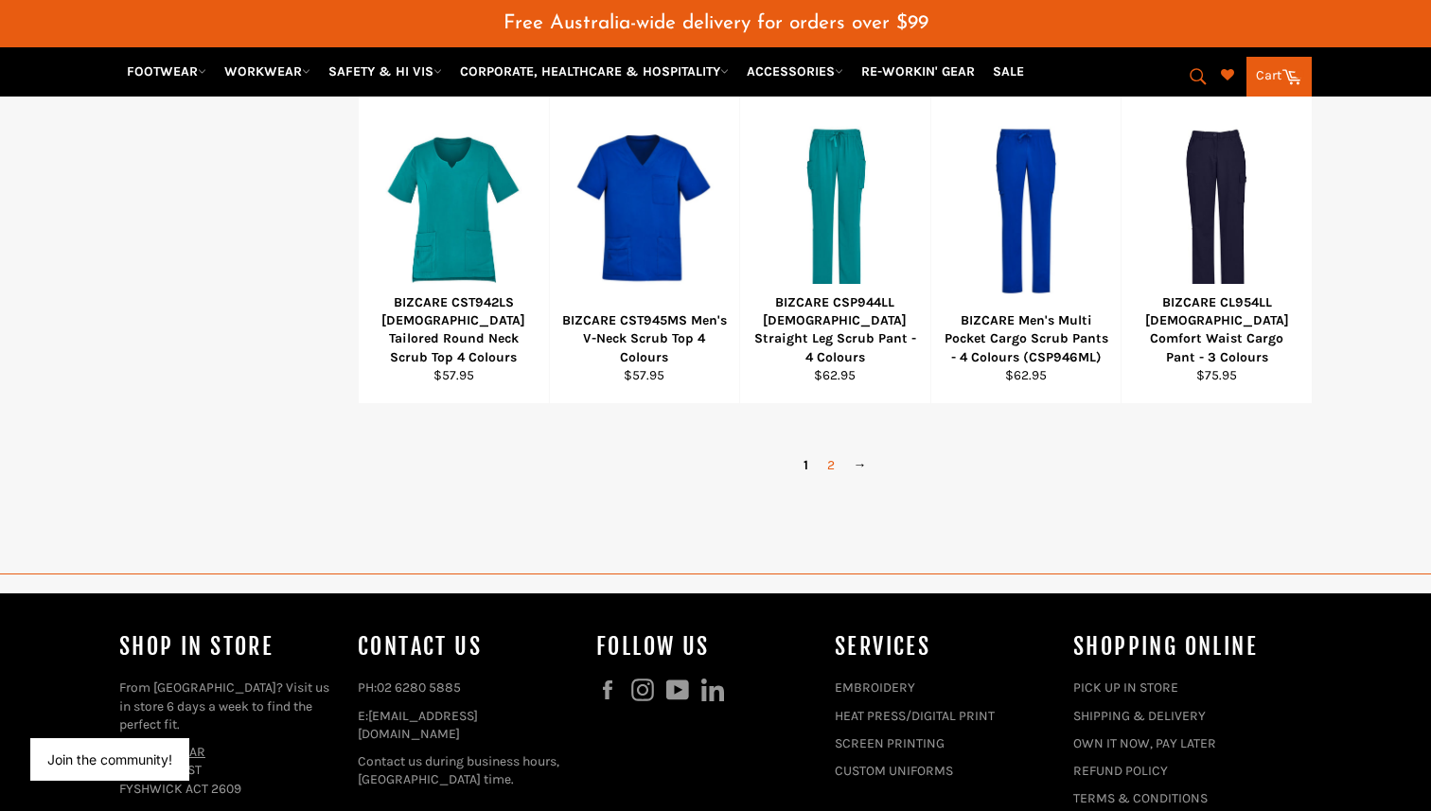
click at [836, 452] on link "2" at bounding box center [831, 465] width 27 height 27
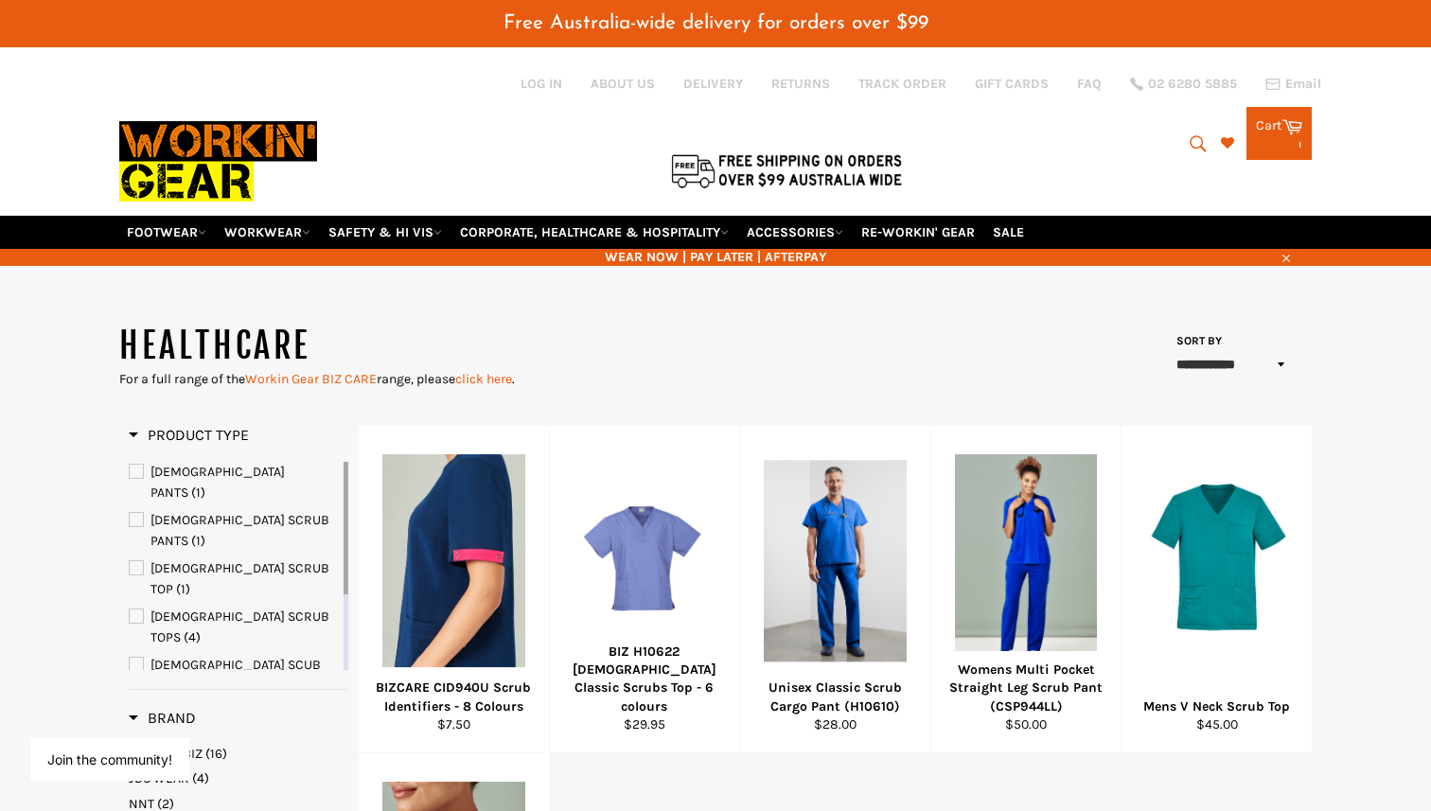
click at [1287, 119] on icon at bounding box center [1293, 126] width 20 height 15
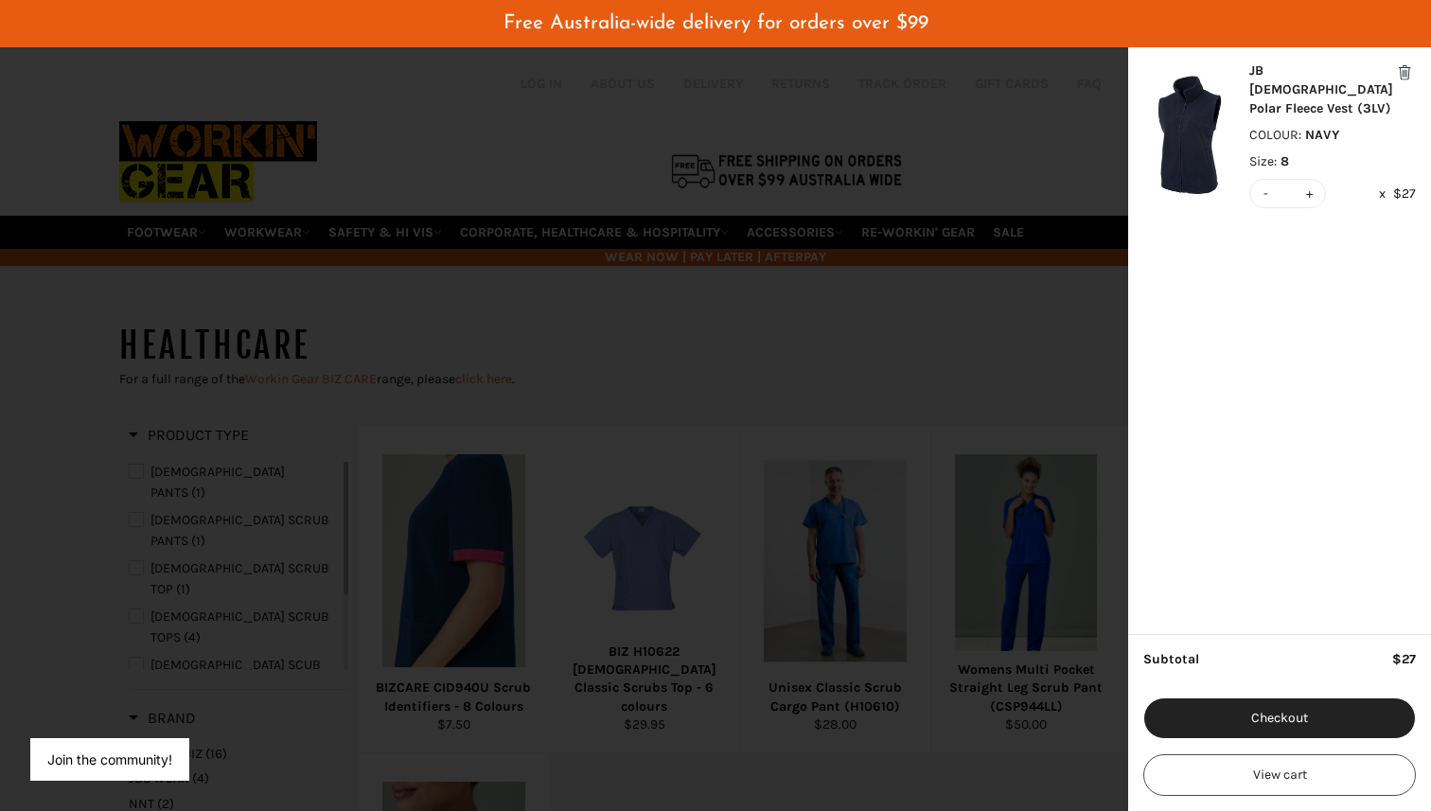
click at [706, 284] on div "modal" at bounding box center [715, 405] width 1431 height 811
